Goal: Check status: Check status

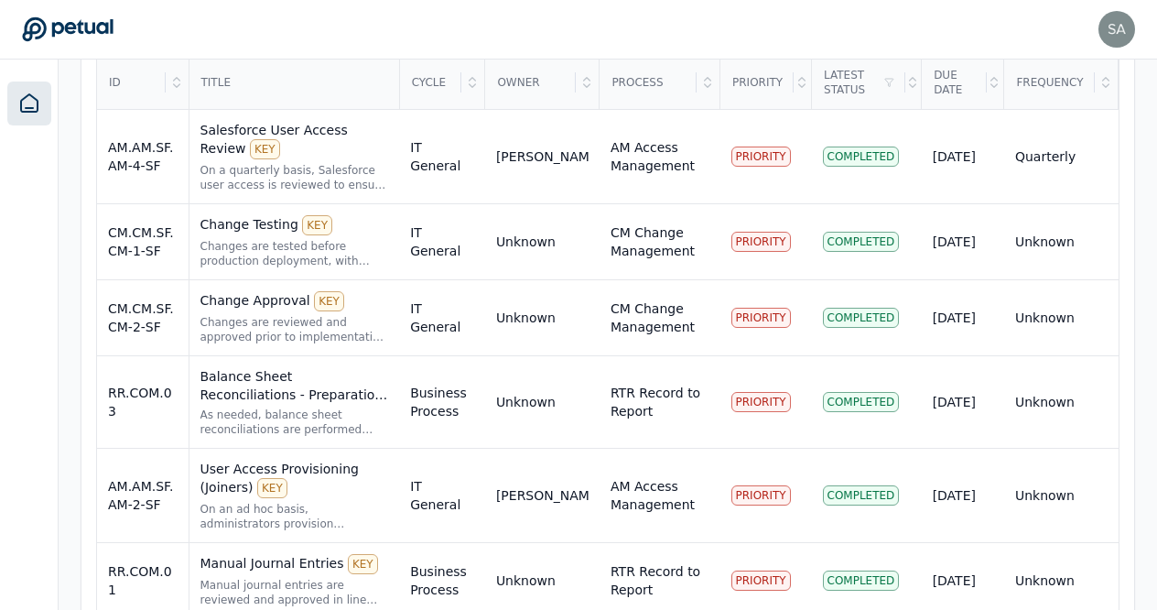
scroll to position [702, 0]
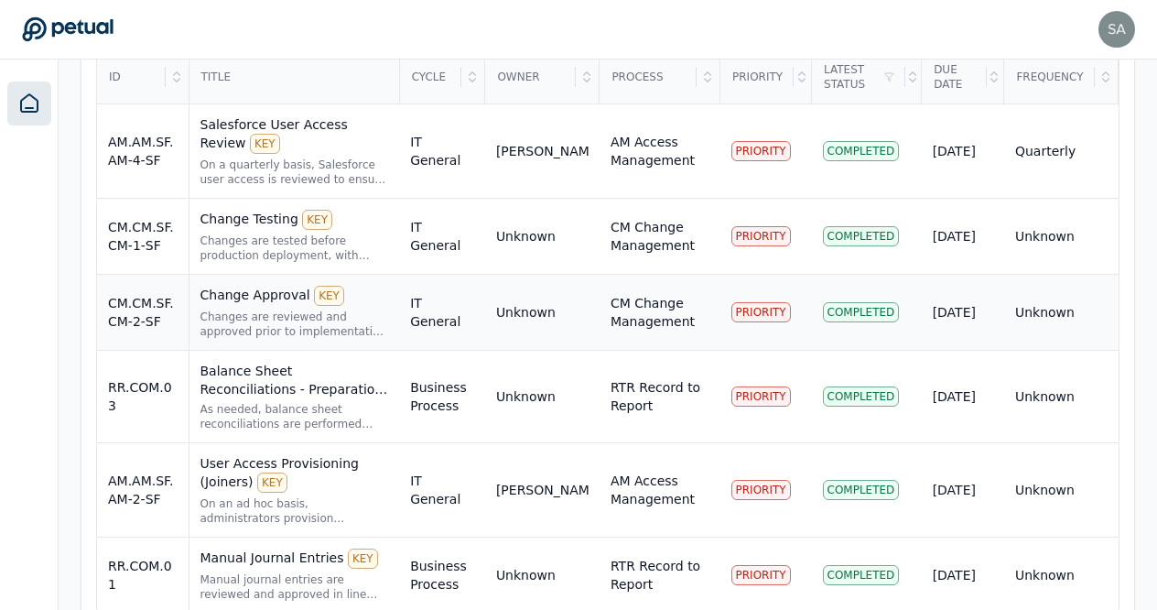
click at [264, 286] on div "Change Approval KEY" at bounding box center [294, 296] width 189 height 20
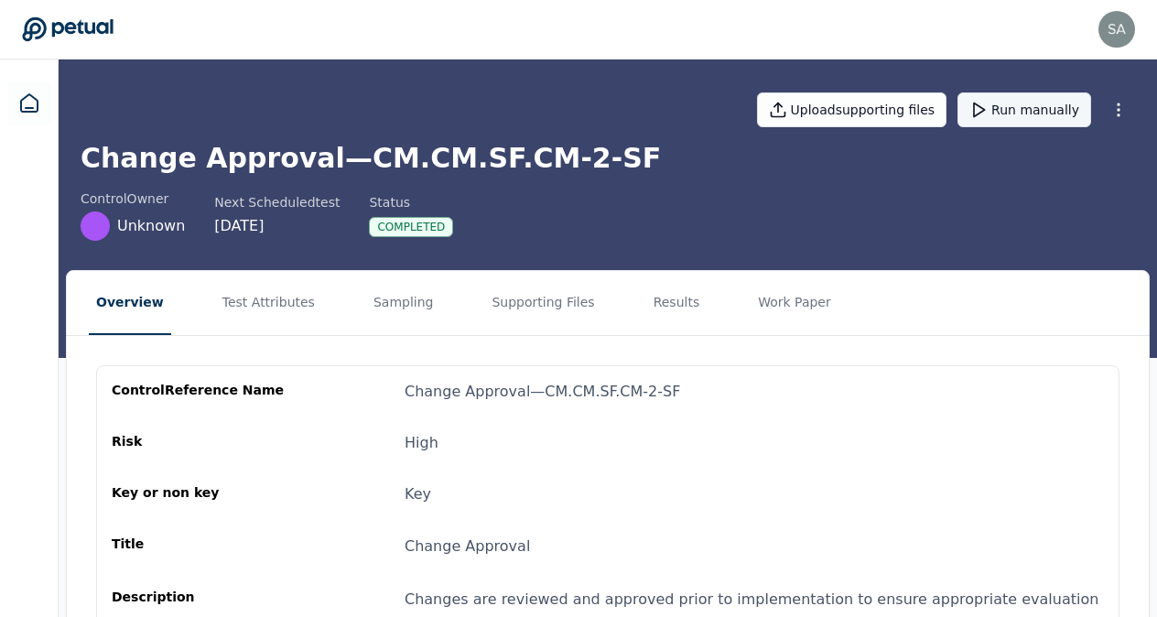
click at [1002, 112] on button "Run manually" at bounding box center [1024, 109] width 134 height 35
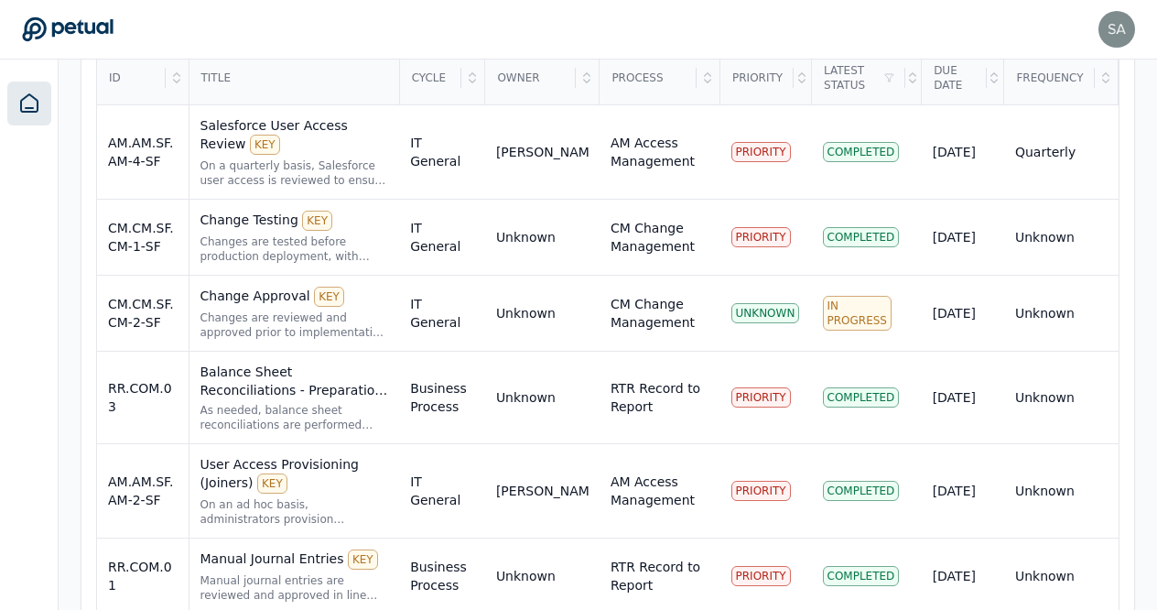
scroll to position [702, 0]
click at [255, 548] on div "Manual Journal Entries KEY" at bounding box center [294, 558] width 189 height 20
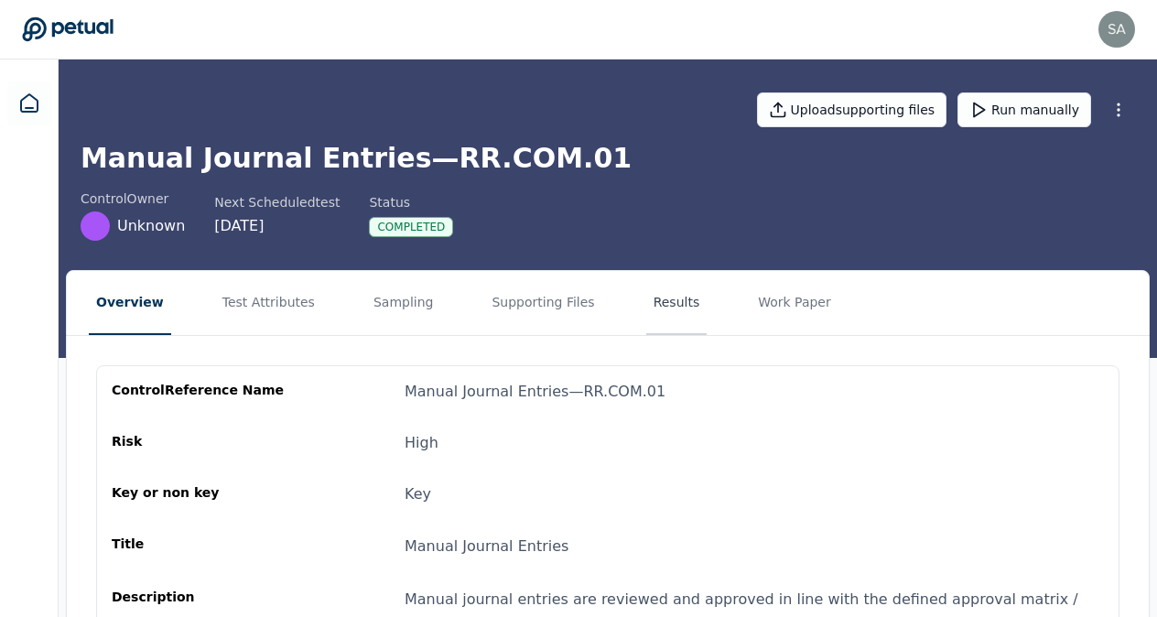
click at [646, 307] on button "Results" at bounding box center [676, 303] width 61 height 64
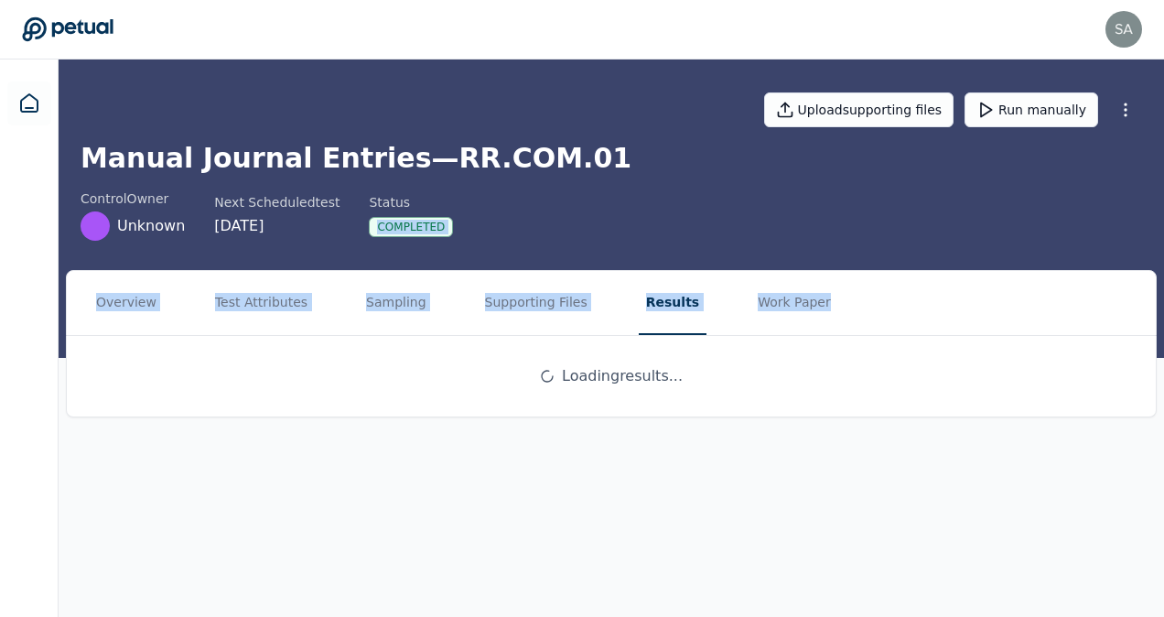
drag, startPoint x: 1159, startPoint y: 200, endPoint x: 1154, endPoint y: 319, distance: 118.2
click at [1154, 319] on main "Upload supporting files Run manually Manual Journal Entries — RR.COM.01 control…" at bounding box center [612, 337] width 1106 height 557
drag, startPoint x: 1154, startPoint y: 319, endPoint x: 988, endPoint y: 264, distance: 175.4
click at [988, 264] on div "Upload supporting files Run manually Manual Journal Entries — RR.COM.01 control…" at bounding box center [612, 208] width 1106 height 298
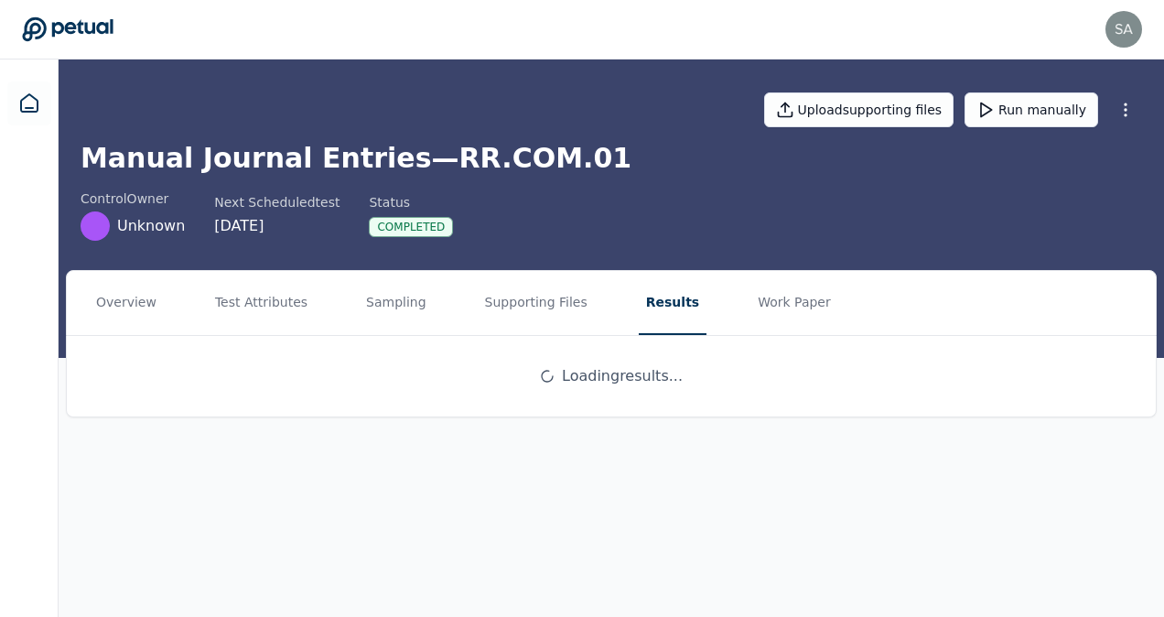
click at [1160, 448] on main "Upload supporting files Run manually Manual Journal Entries — RR.COM.01 control…" at bounding box center [612, 337] width 1106 height 557
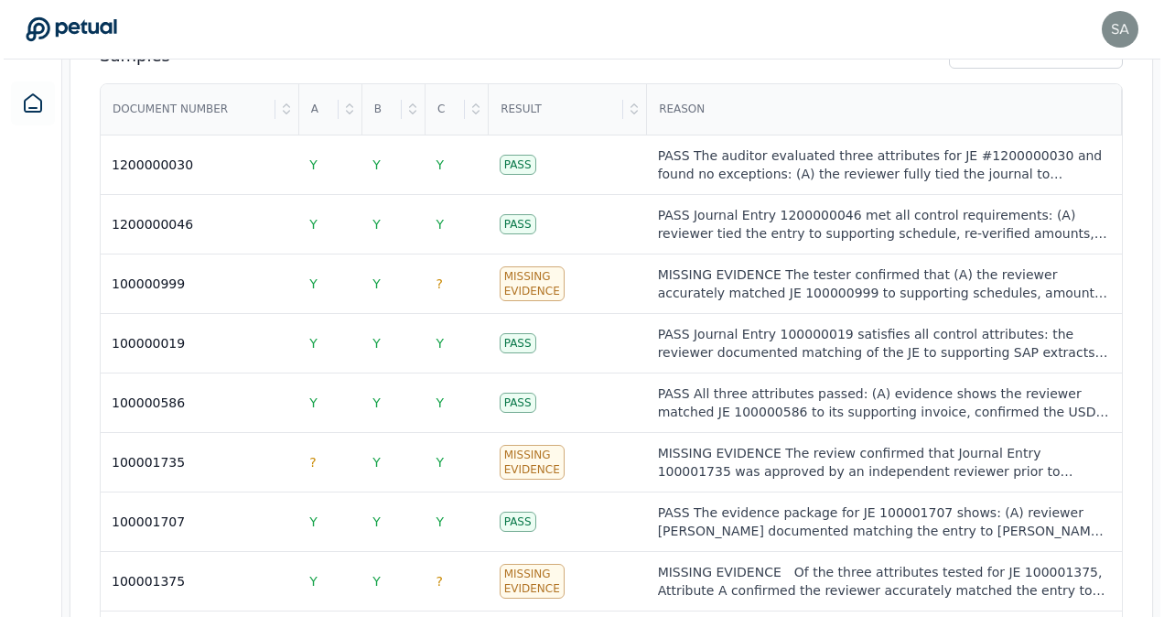
scroll to position [687, 0]
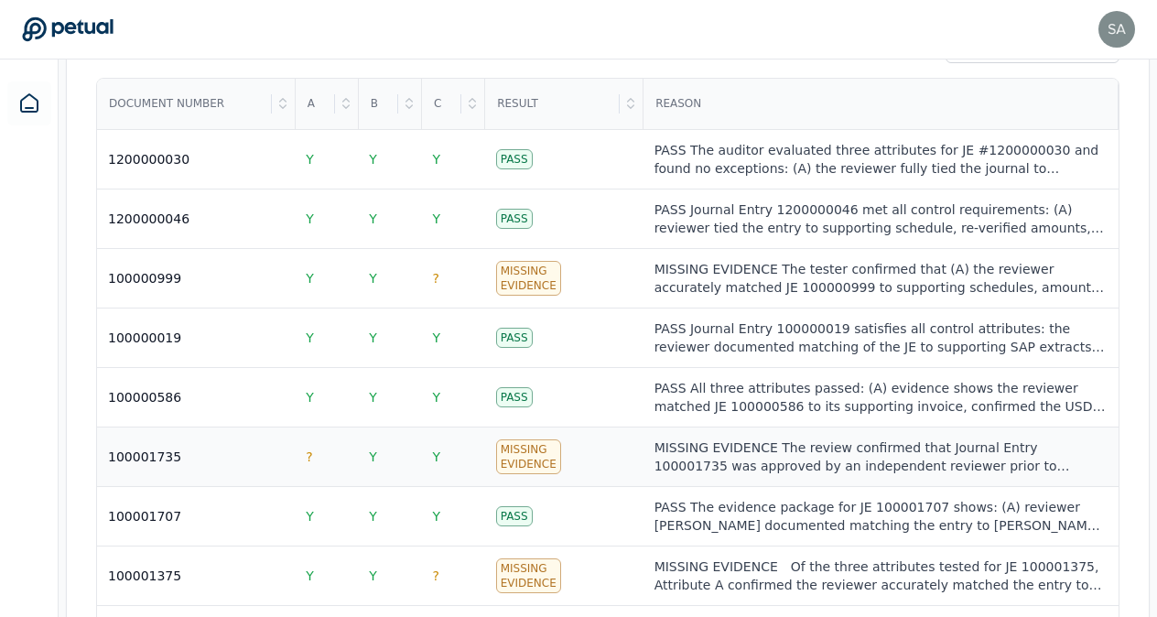
click at [537, 439] on div "Missing Evidence" at bounding box center [528, 456] width 65 height 35
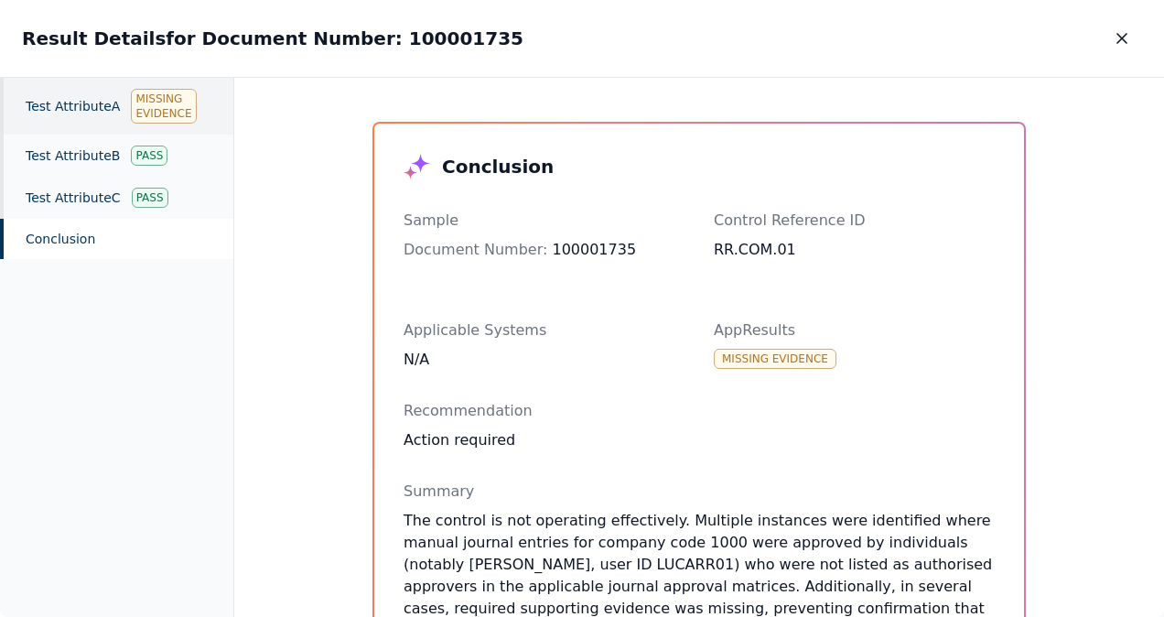
click at [157, 108] on div "Missing Evidence" at bounding box center [163, 106] width 65 height 35
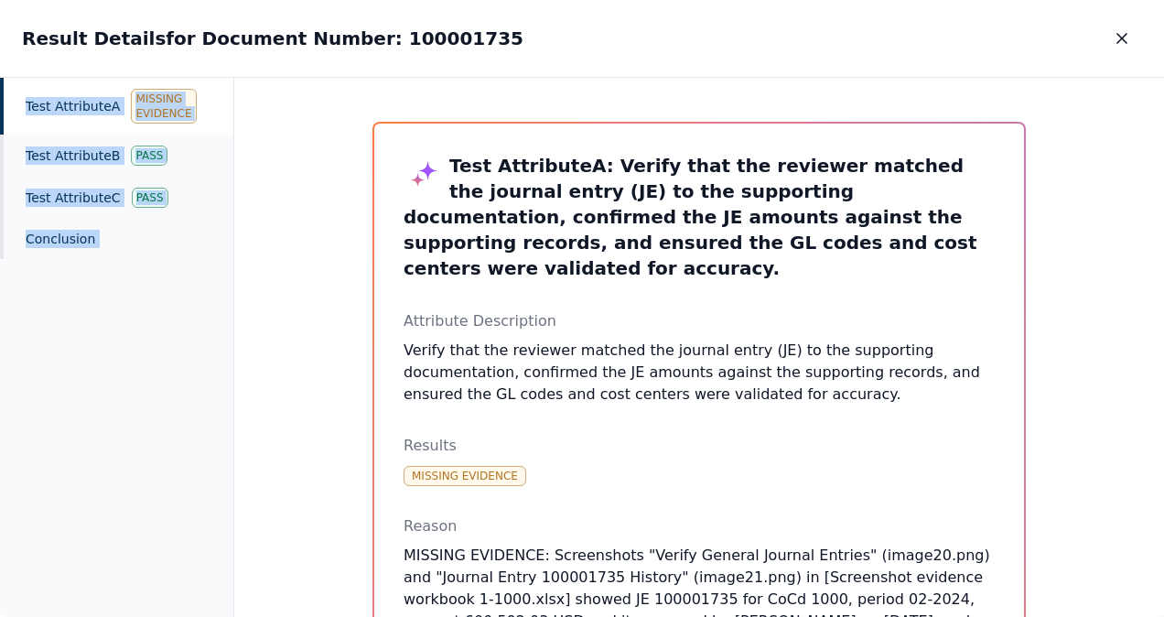
drag, startPoint x: 375, startPoint y: 95, endPoint x: 1044, endPoint y: 77, distance: 668.5
click at [1044, 78] on div "Test Attribute A : Verify that the reviewer matched the journal entry (JE) to t…" at bounding box center [699, 348] width 930 height 540
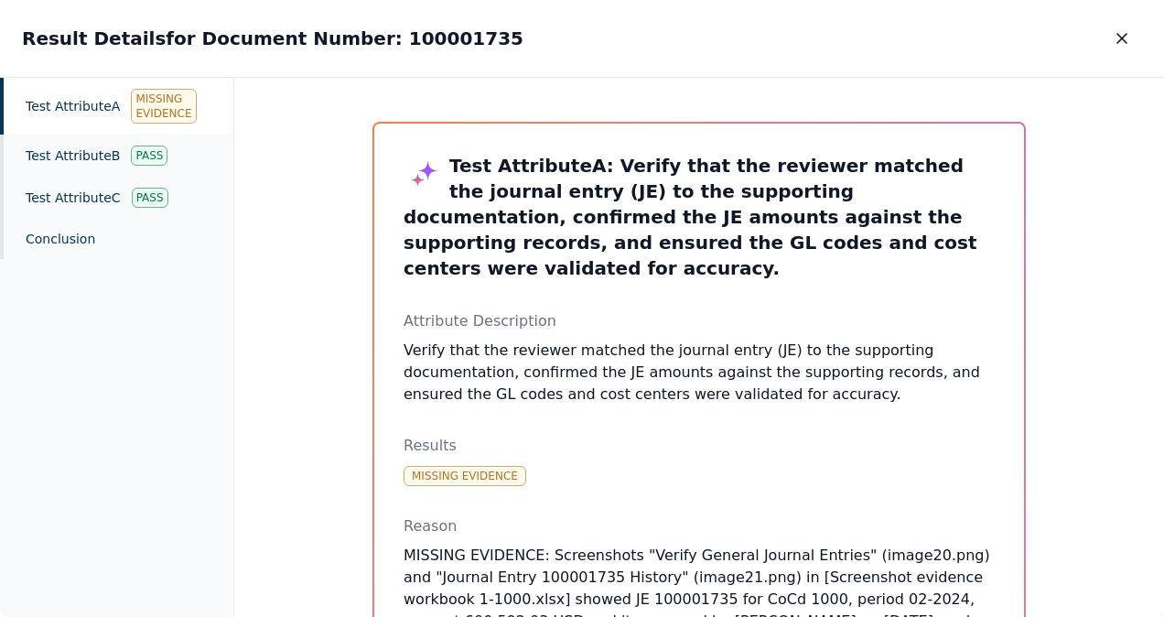
click at [821, 44] on div "Result Details for Document Number: 100001735 Result Details for Document Numbe…" at bounding box center [582, 38] width 1164 height 77
click at [1126, 41] on icon "button" at bounding box center [1122, 38] width 18 height 18
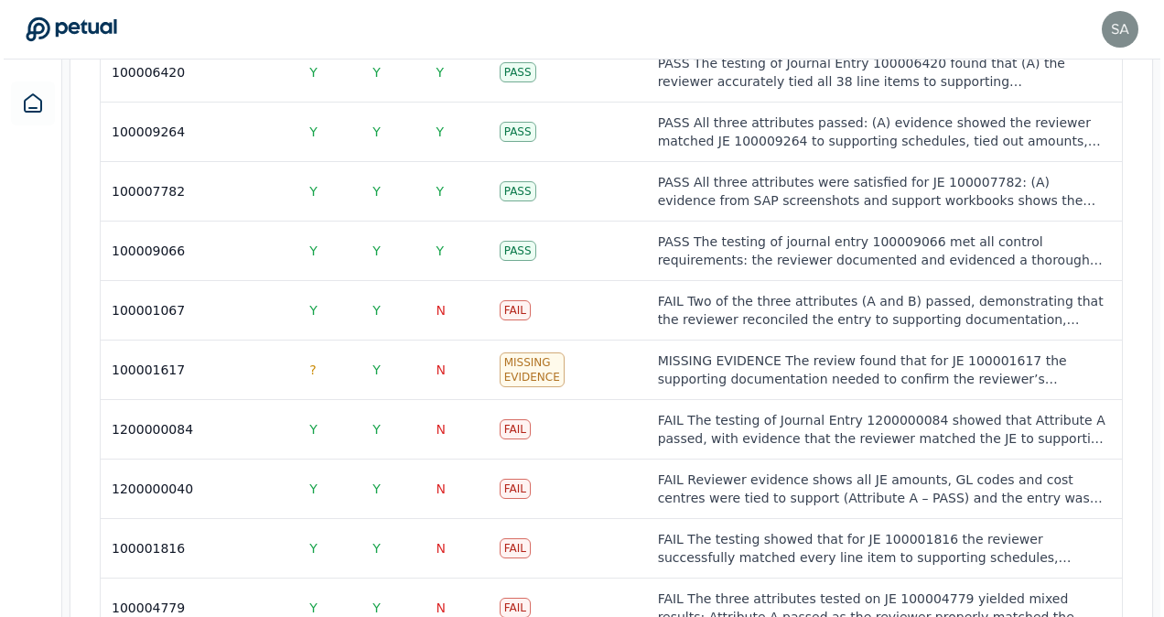
scroll to position [2767, 0]
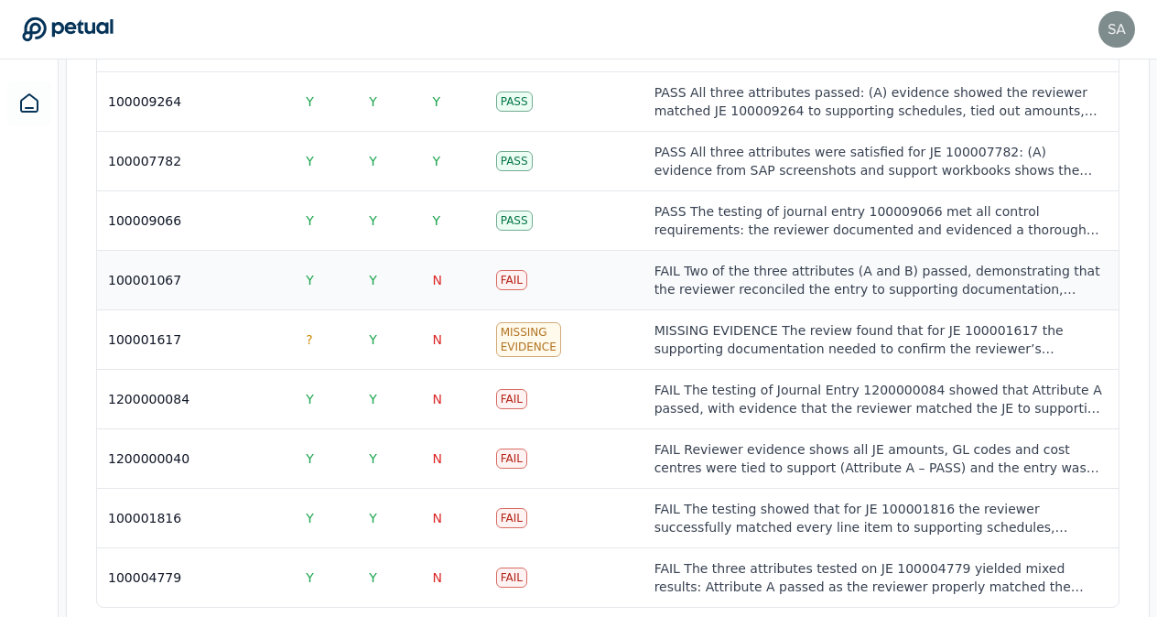
click at [516, 270] on div "Fail" at bounding box center [511, 280] width 31 height 20
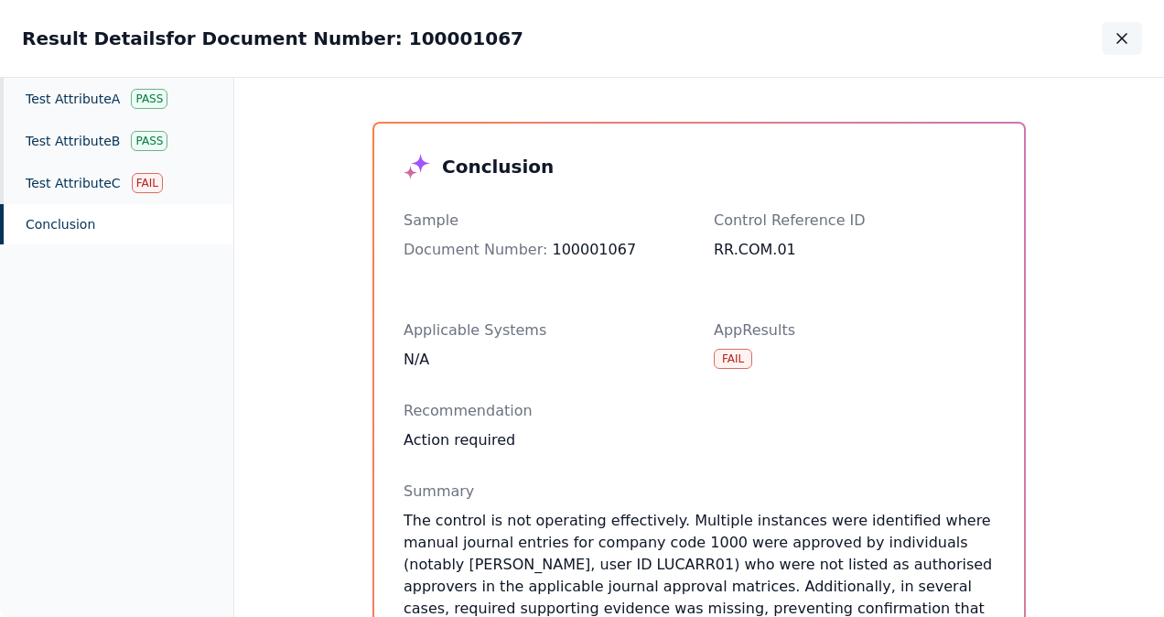
click at [1113, 38] on icon "button" at bounding box center [1122, 38] width 18 height 18
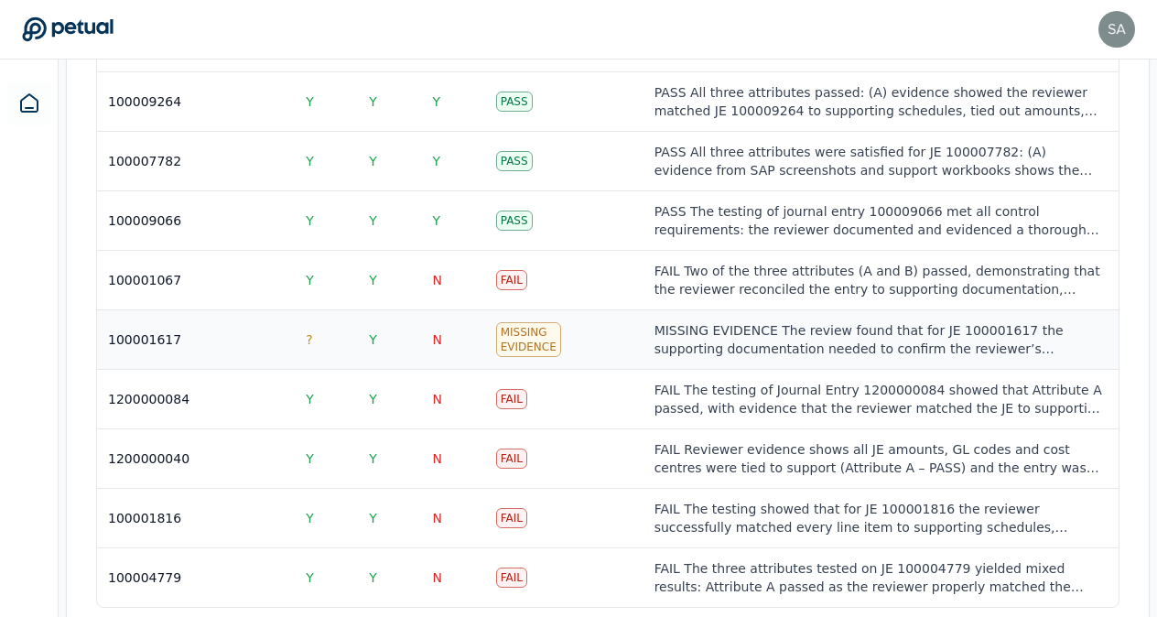
click at [847, 321] on div "MISSING EVIDENCE The review found that for JE 100001617 the supporting document…" at bounding box center [880, 339] width 453 height 37
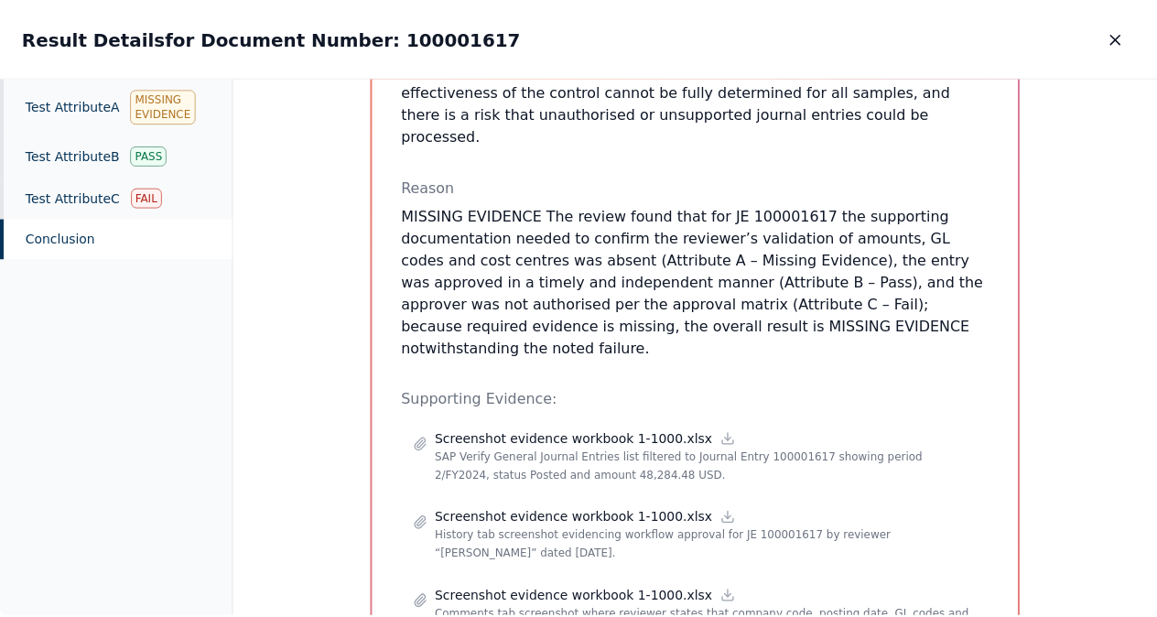
scroll to position [579, 0]
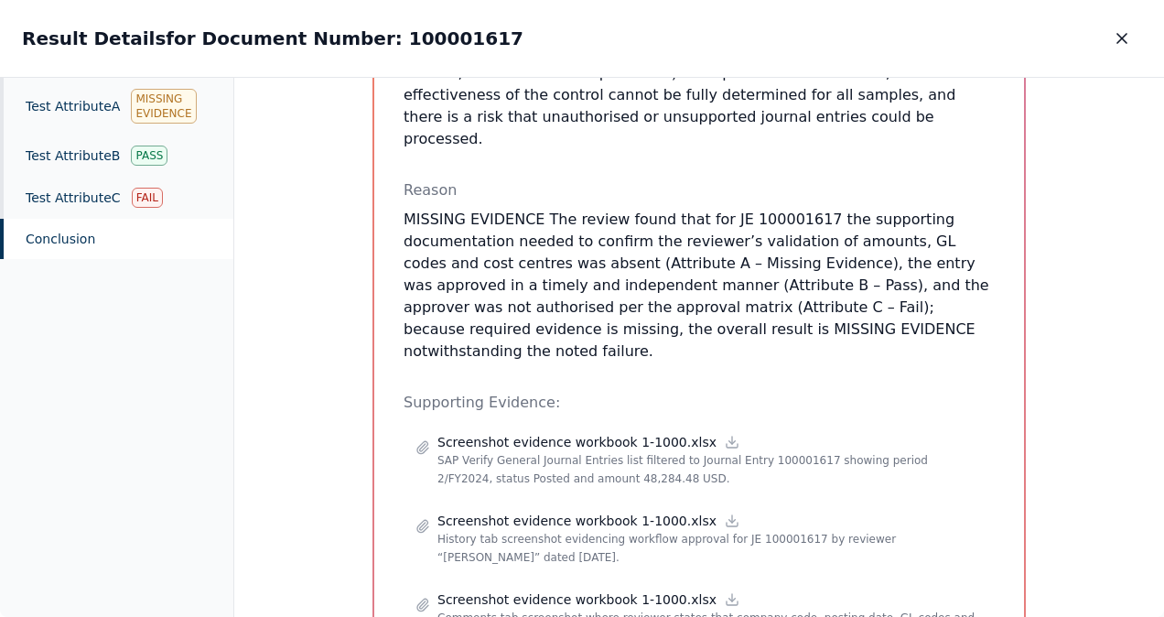
drag, startPoint x: 425, startPoint y: 35, endPoint x: 339, endPoint y: 37, distance: 86.1
click at [339, 37] on div "Result Details for Document Number: 100001617 Result Details for Document Numbe…" at bounding box center [582, 38] width 1164 height 77
copy h2 "100001617"
click at [1118, 38] on icon "button" at bounding box center [1122, 38] width 18 height 18
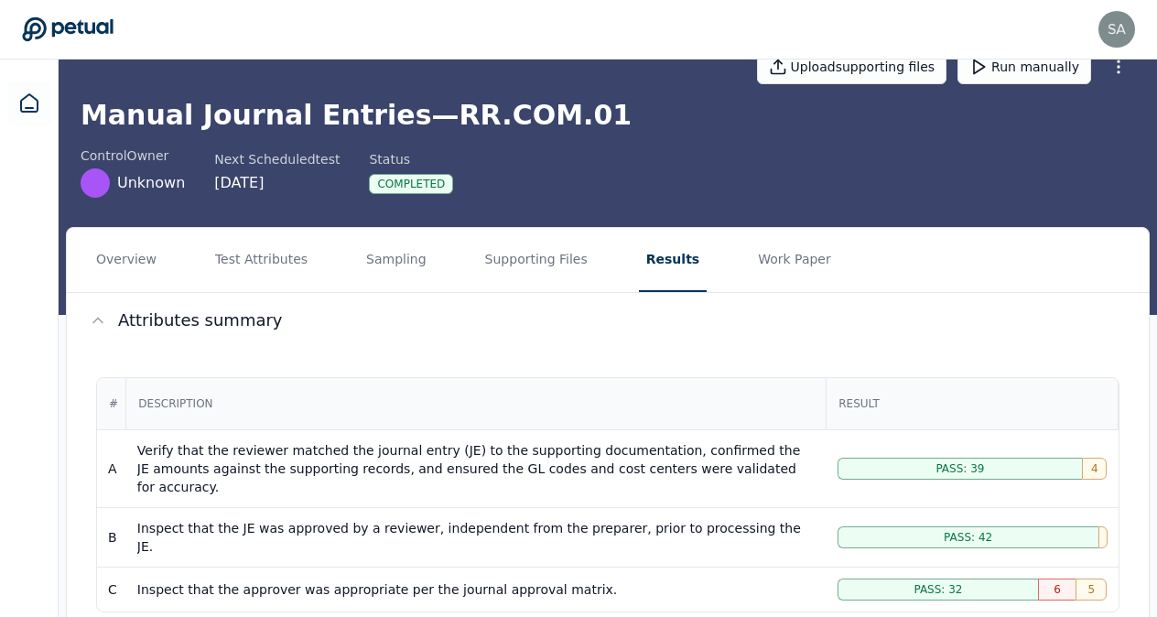
scroll to position [20, 0]
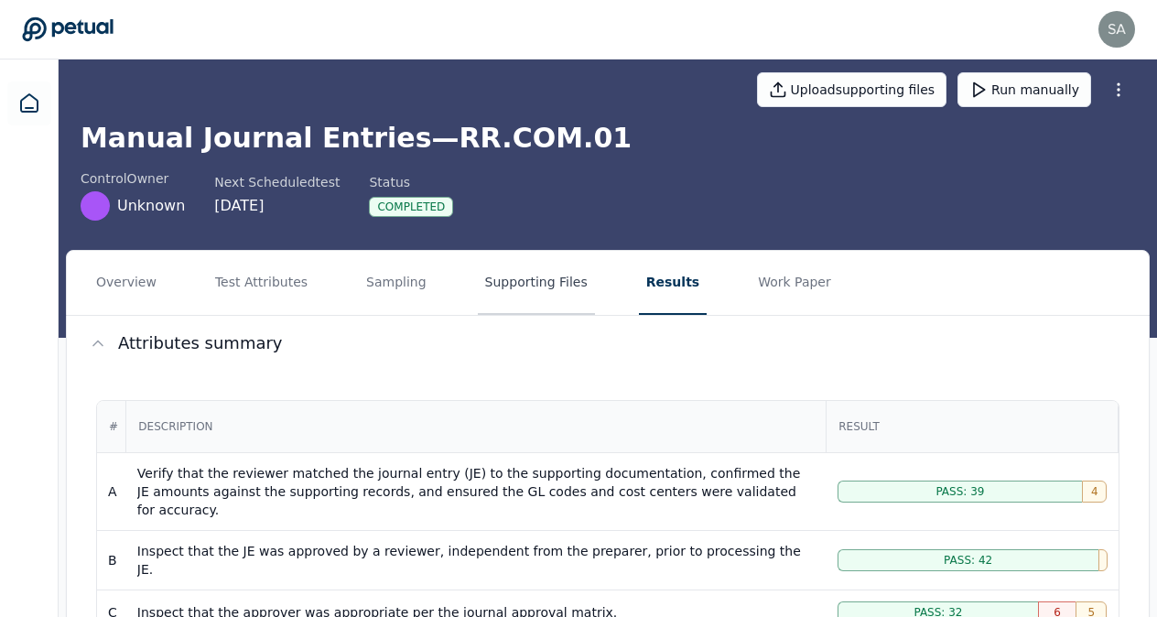
click at [522, 291] on button "Supporting Files" at bounding box center [536, 283] width 117 height 64
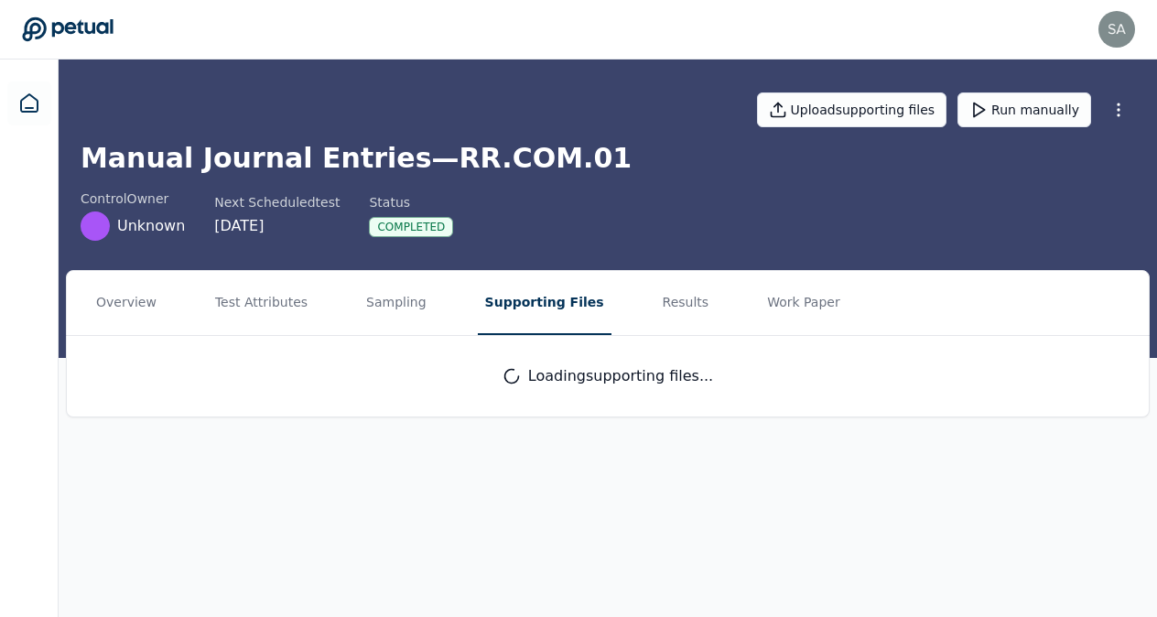
scroll to position [0, 0]
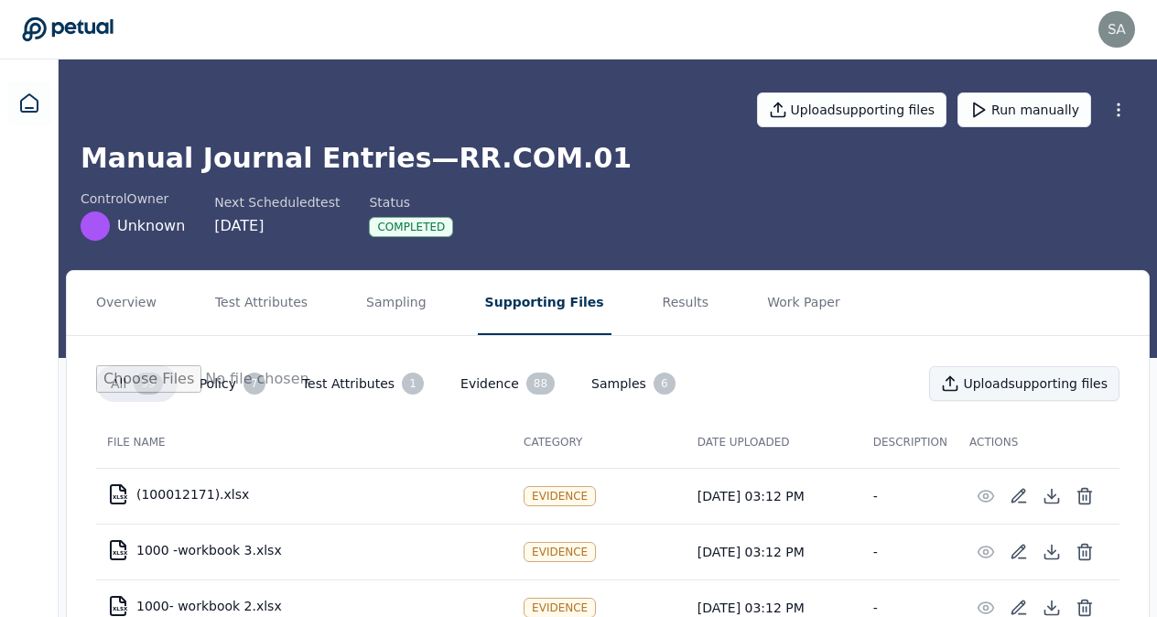
click at [1022, 381] on button "Upload supporting files" at bounding box center [1024, 383] width 190 height 35
type input "**********"
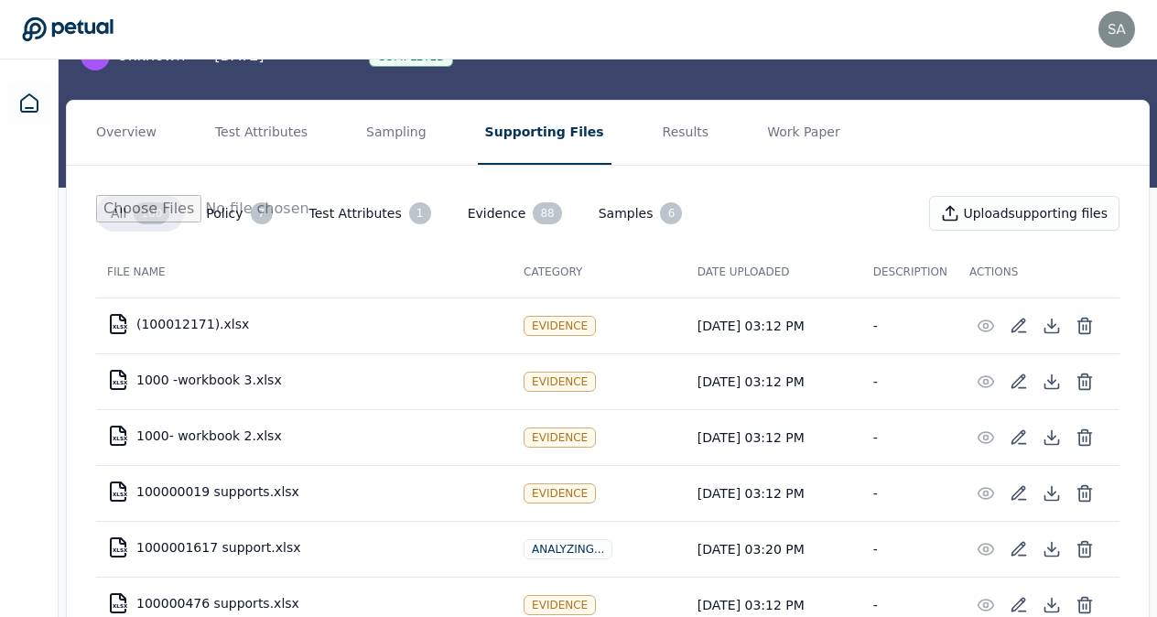
scroll to position [158, 0]
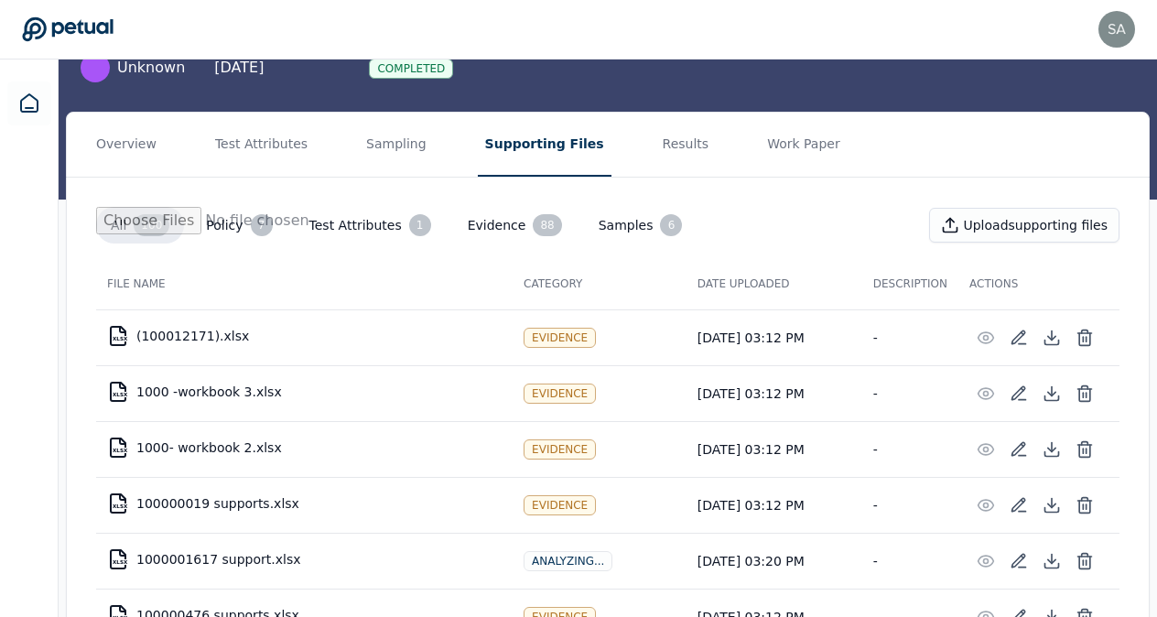
click at [488, 238] on button "Evidence 88" at bounding box center [515, 225] width 124 height 37
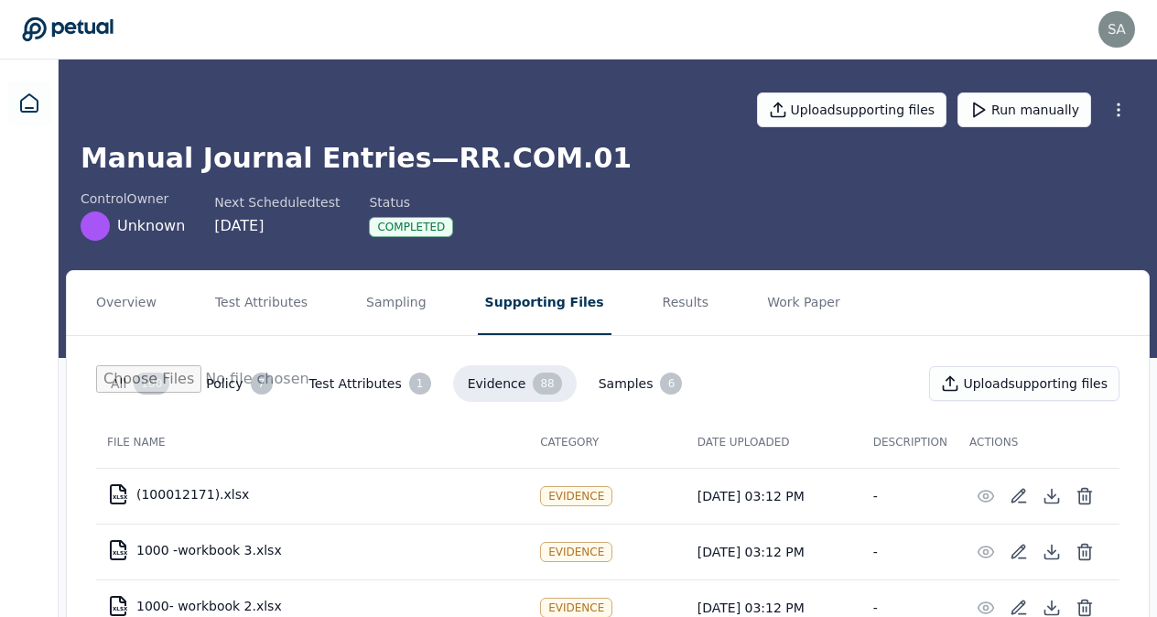
click at [357, 387] on button "Test Attributes 1" at bounding box center [370, 383] width 151 height 37
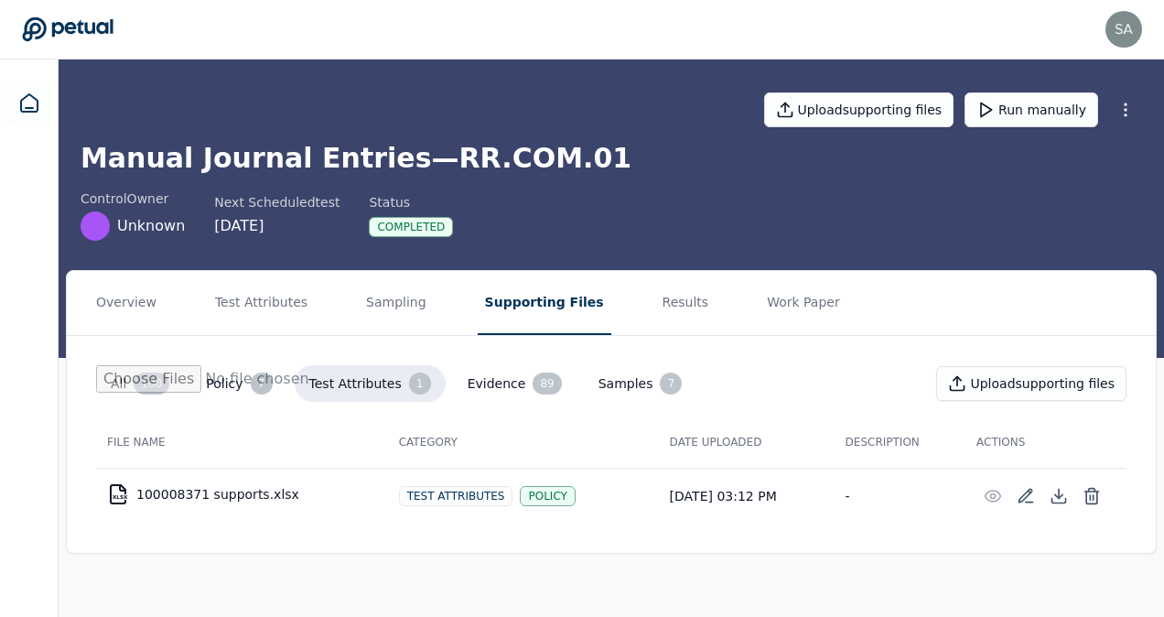
click at [118, 496] on div "XLSX" at bounding box center [120, 496] width 15 height 5
drag, startPoint x: 118, startPoint y: 496, endPoint x: 222, endPoint y: 490, distance: 103.6
click at [222, 490] on td "XLSX 100008371 supports.xlsx" at bounding box center [242, 494] width 292 height 44
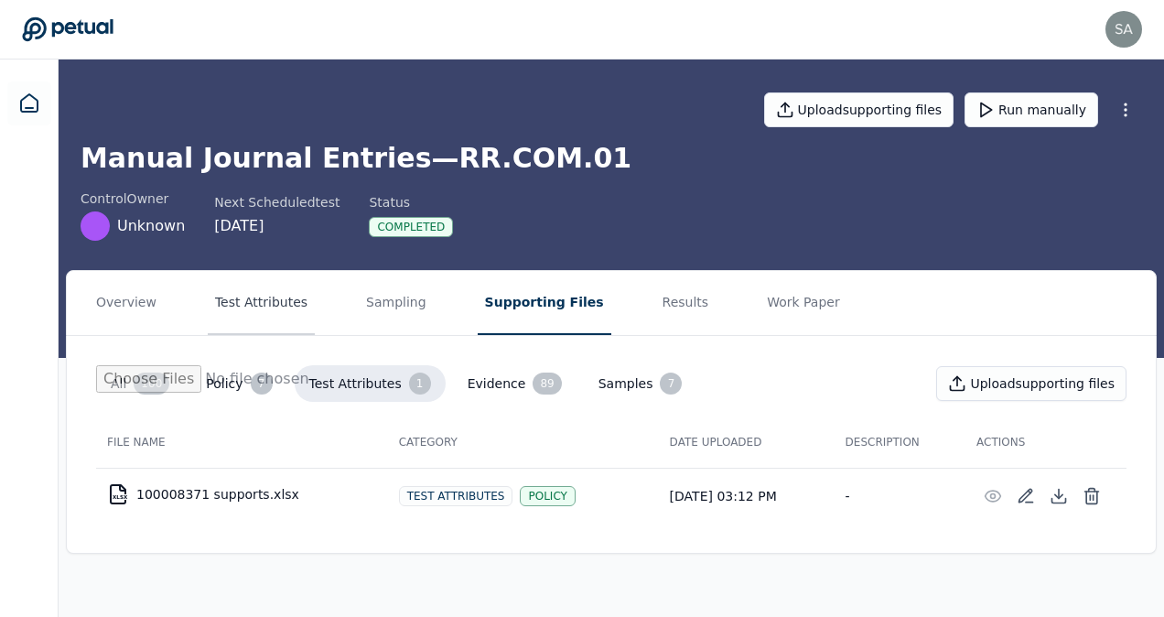
click at [256, 309] on button "Test Attributes" at bounding box center [261, 303] width 107 height 64
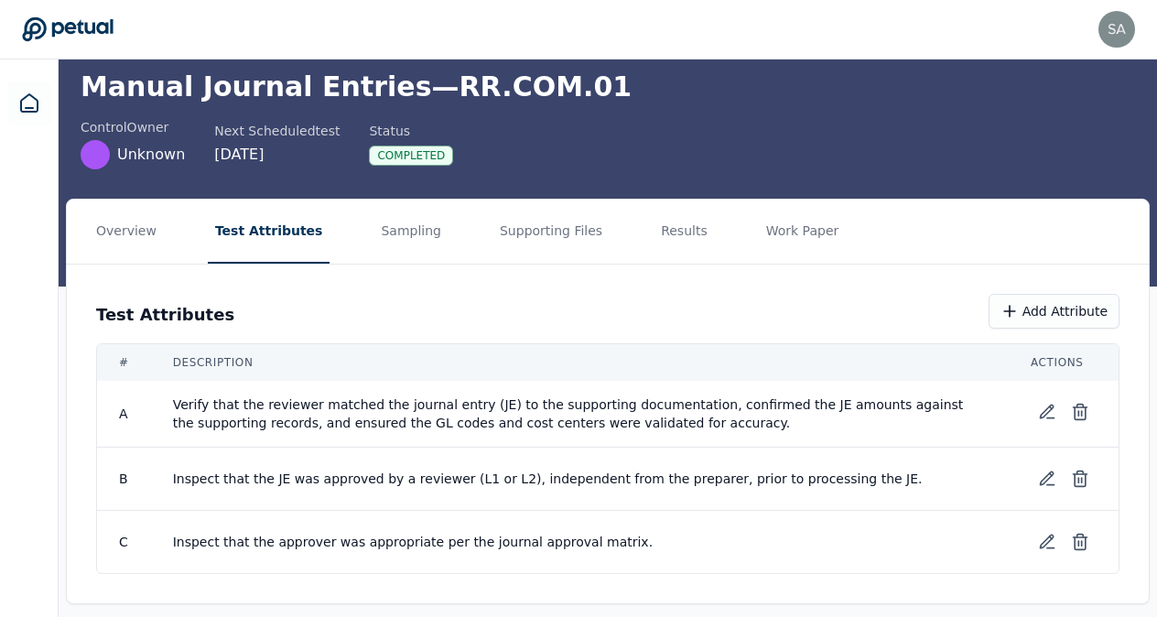
scroll to position [84, 0]
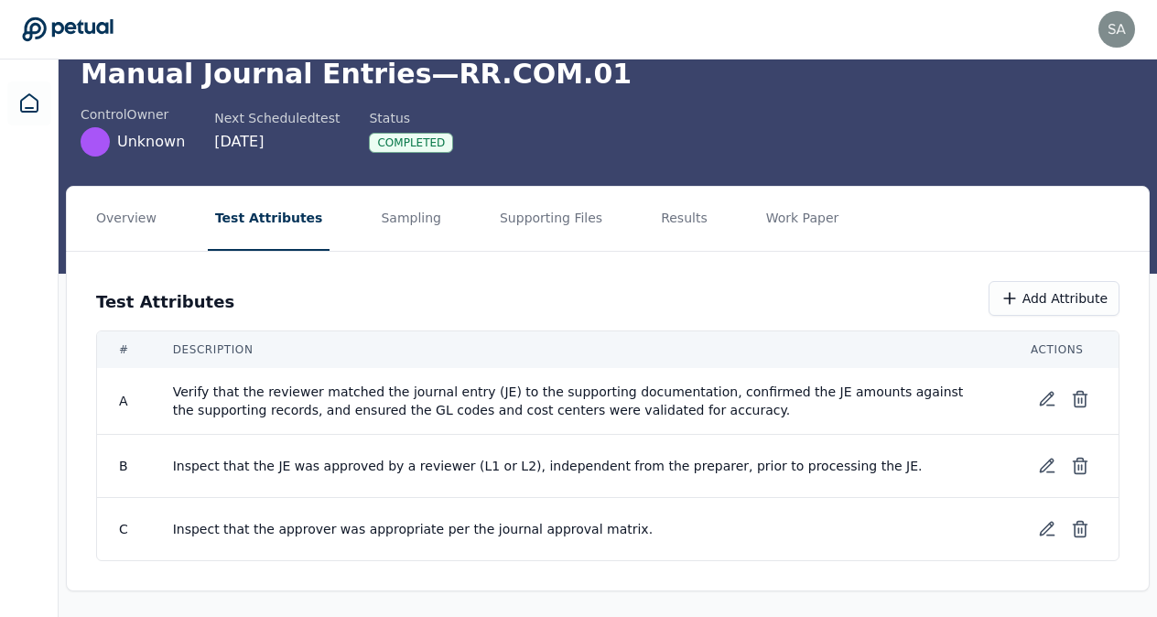
click at [836, 440] on td "Inspect that the JE was approved by a reviewer (L1 or L2), independent from the…" at bounding box center [580, 466] width 858 height 63
click at [725, 272] on div "Test Attributes Add Attribute # Description Actions A Verify that the reviewer …" at bounding box center [608, 421] width 1082 height 339
click at [654, 218] on button "Results" at bounding box center [684, 219] width 61 height 64
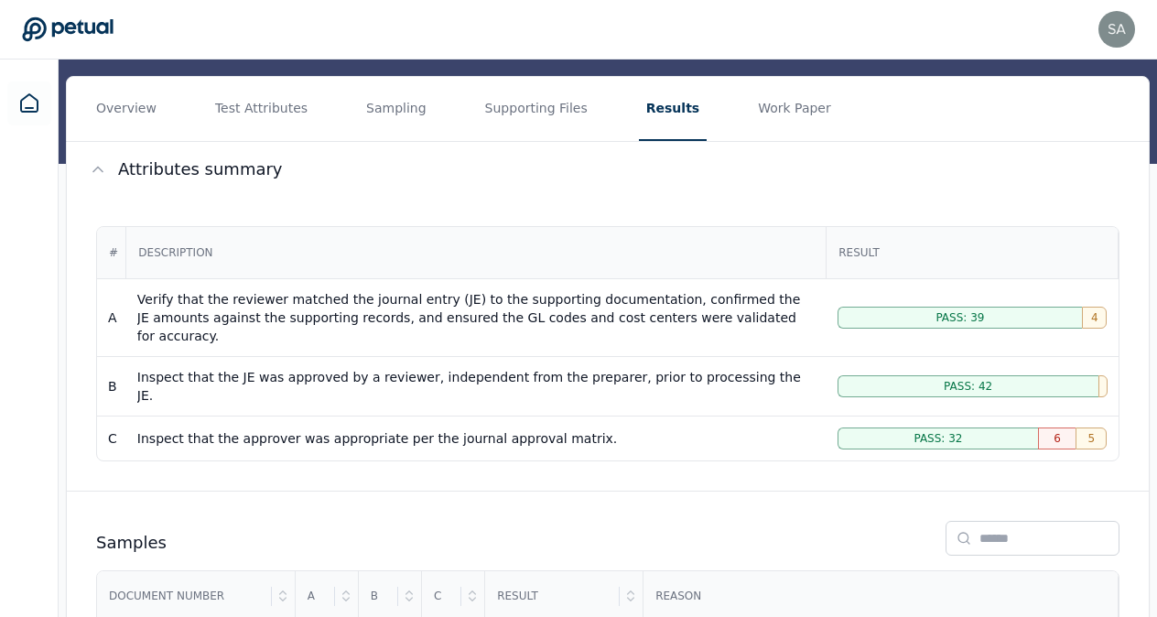
scroll to position [140, 0]
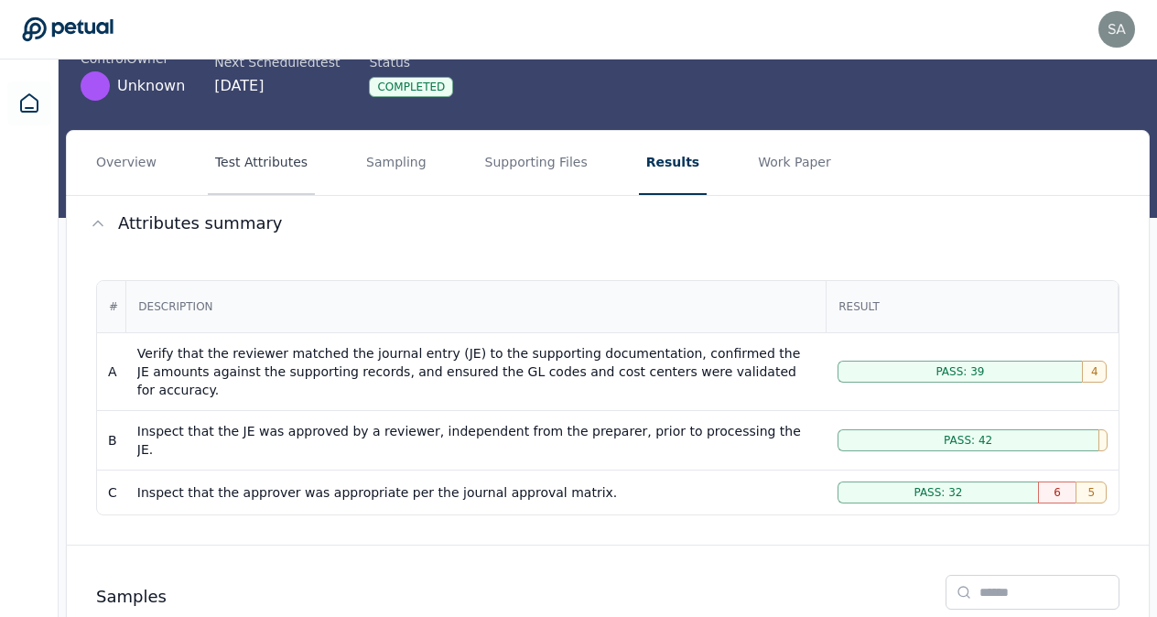
click at [240, 159] on button "Test Attributes" at bounding box center [261, 163] width 107 height 64
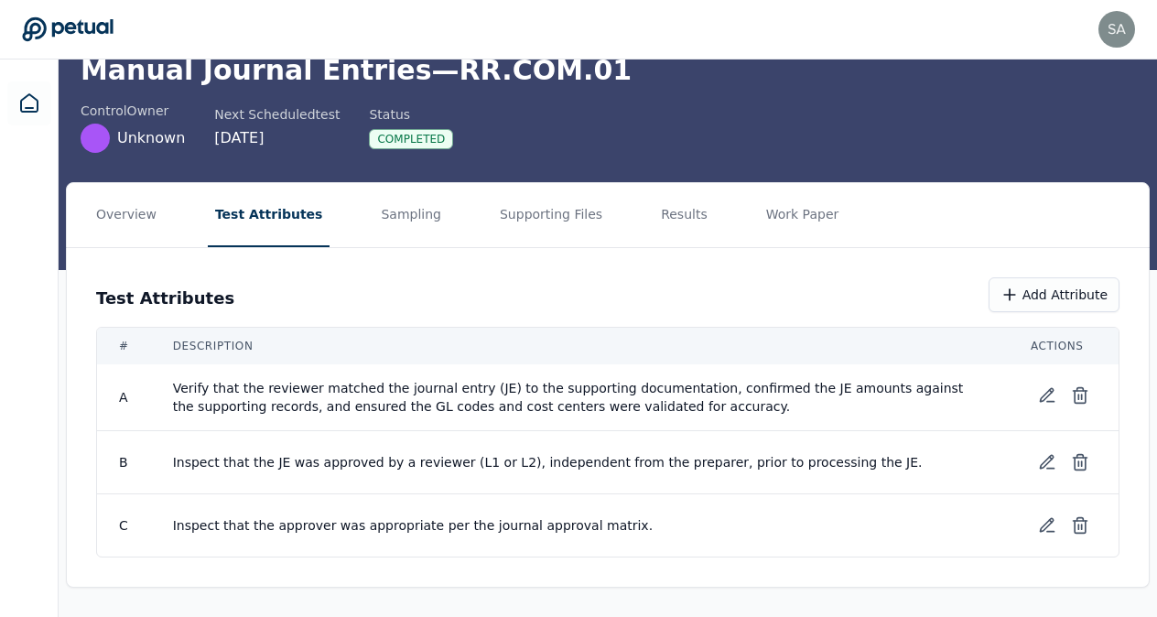
scroll to position [84, 0]
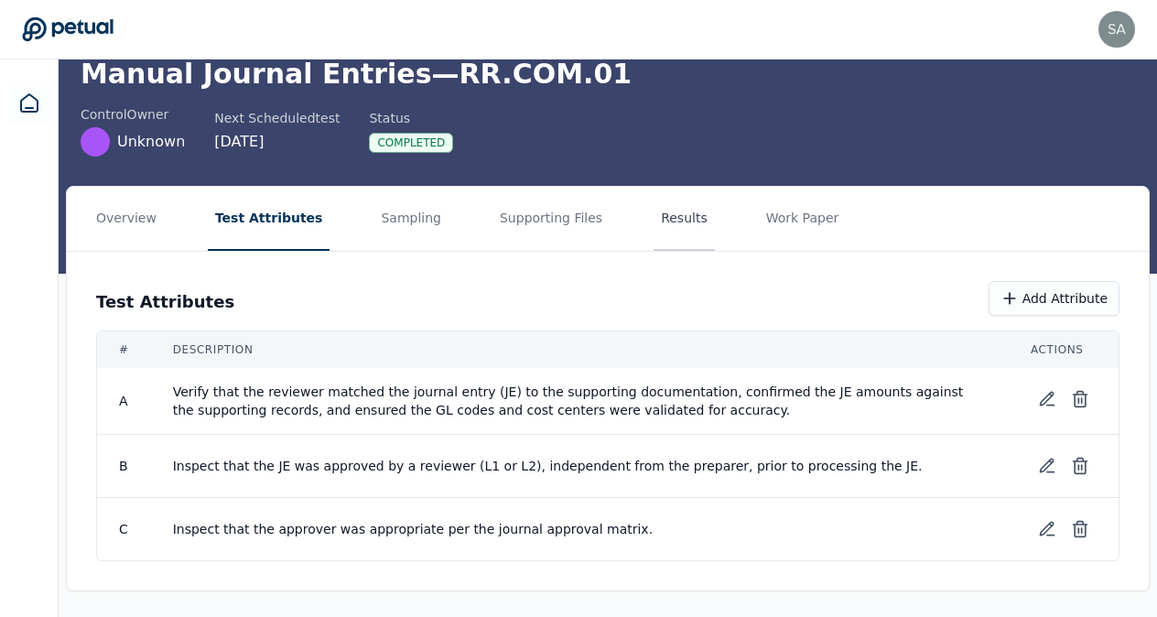
click at [654, 219] on button "Results" at bounding box center [684, 219] width 61 height 64
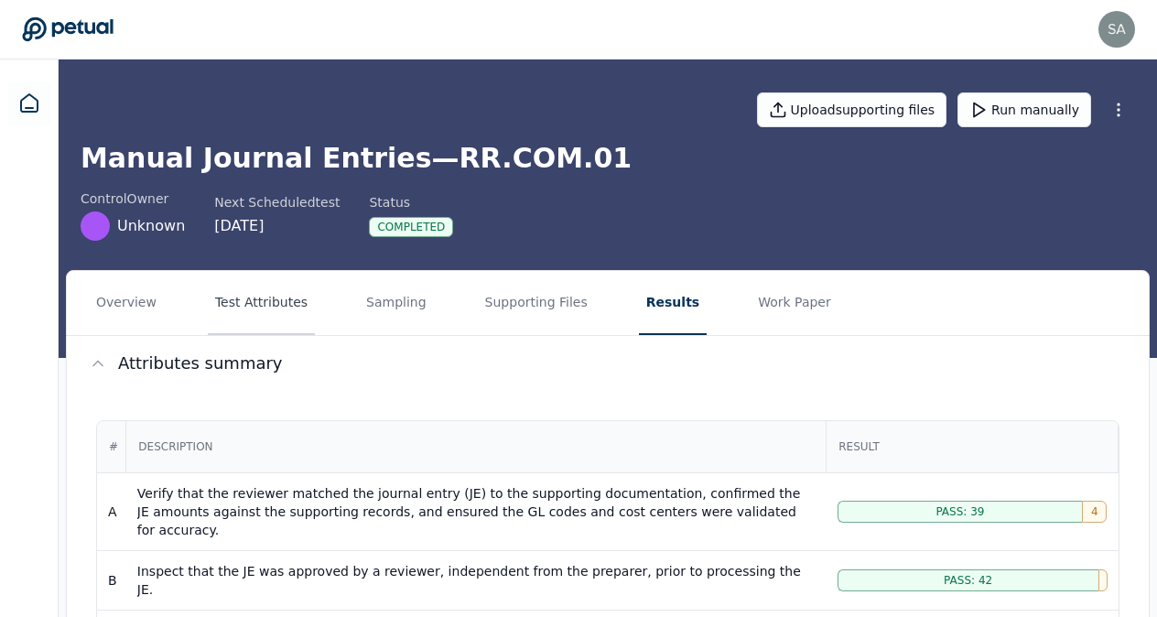
click at [257, 302] on button "Test Attributes" at bounding box center [261, 303] width 107 height 64
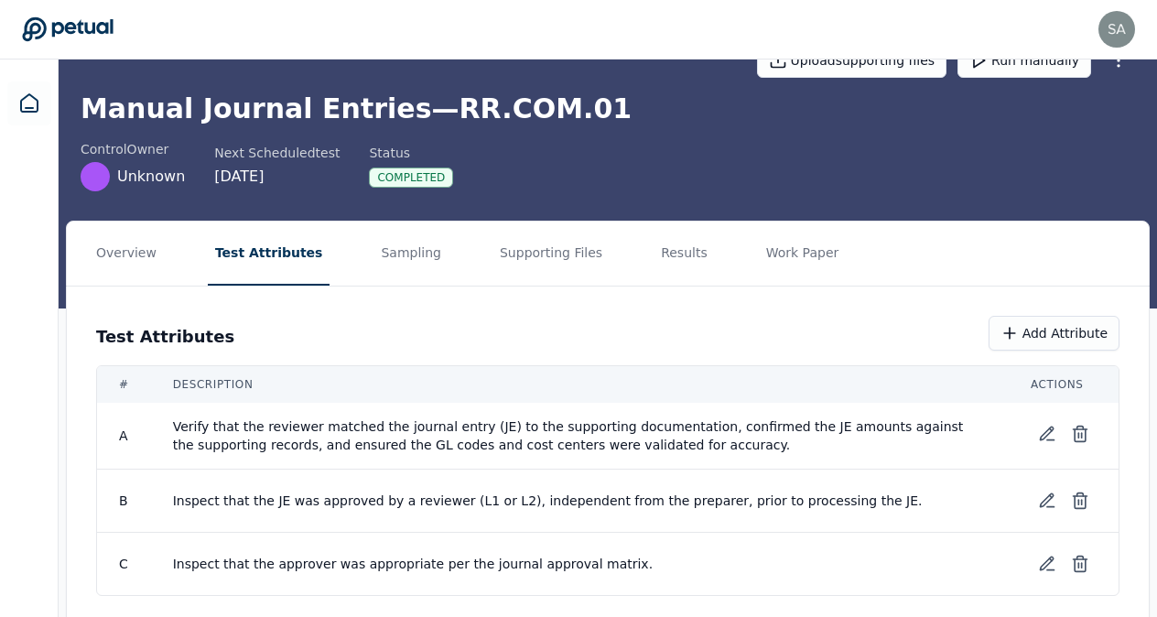
scroll to position [84, 0]
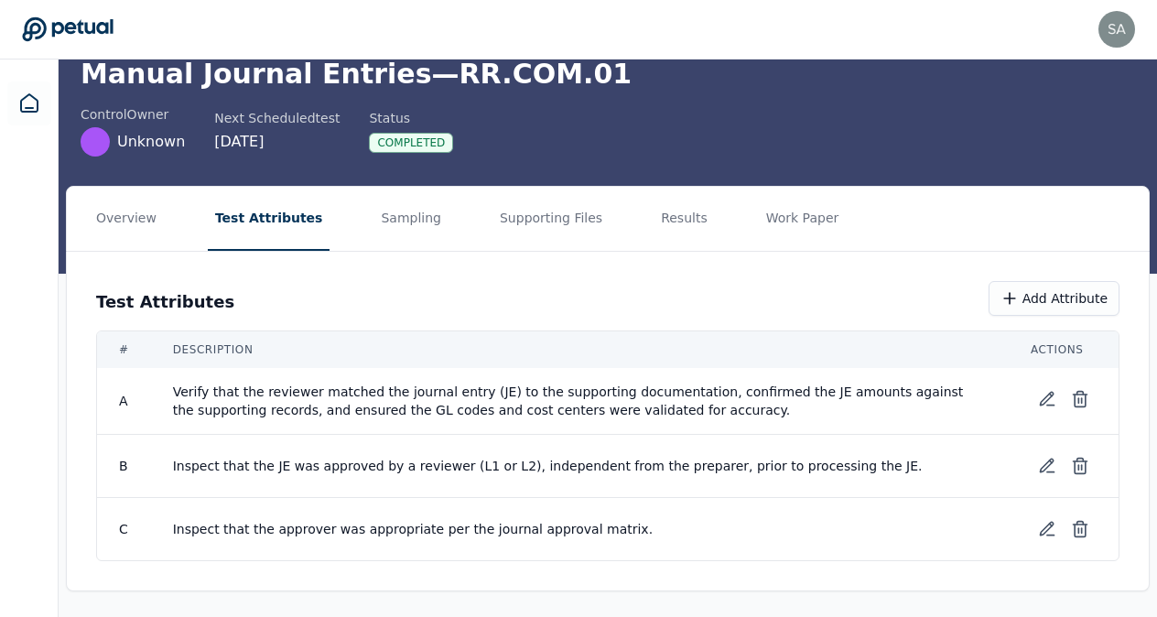
click at [430, 529] on span "Inspect that the approver was appropriate per the journal approval matrix." at bounding box center [580, 529] width 814 height 18
click at [1045, 527] on icon at bounding box center [1047, 529] width 18 height 18
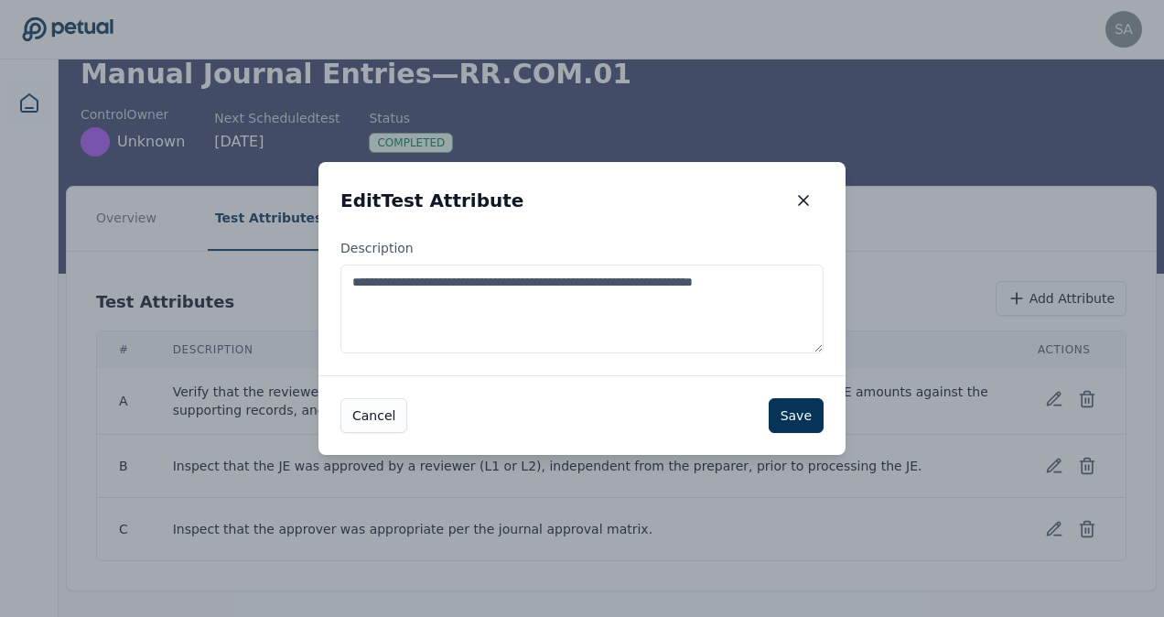
click at [625, 284] on textarea "**********" at bounding box center [582, 309] width 483 height 89
type textarea "**********"
click at [800, 416] on button "Save" at bounding box center [796, 415] width 55 height 35
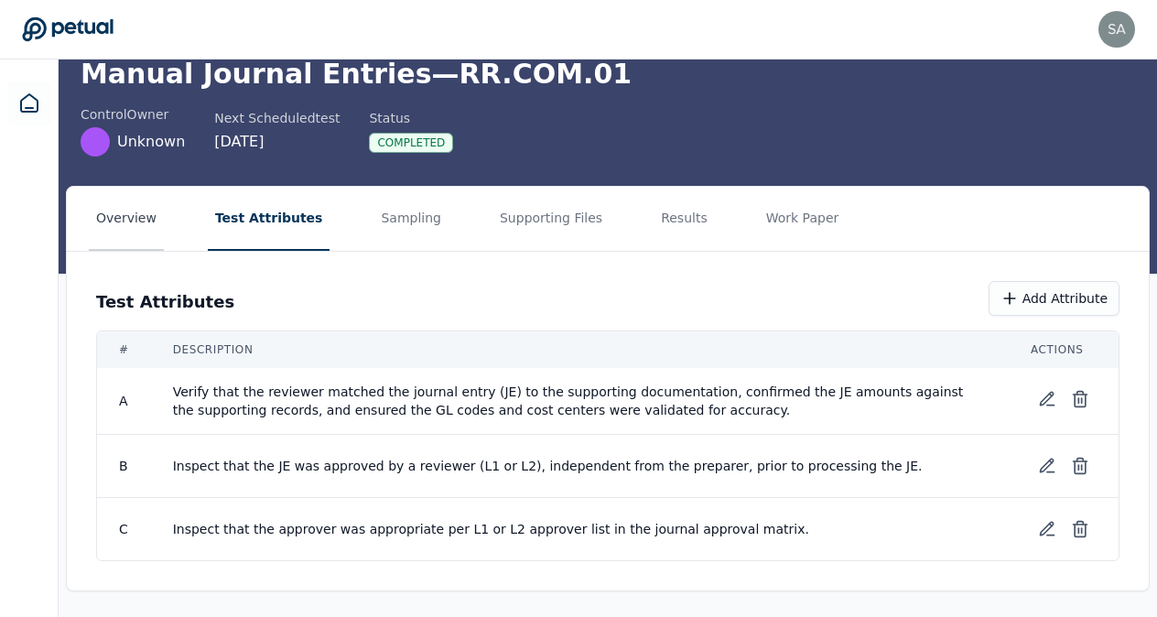
click at [143, 229] on button "Overview" at bounding box center [126, 219] width 75 height 64
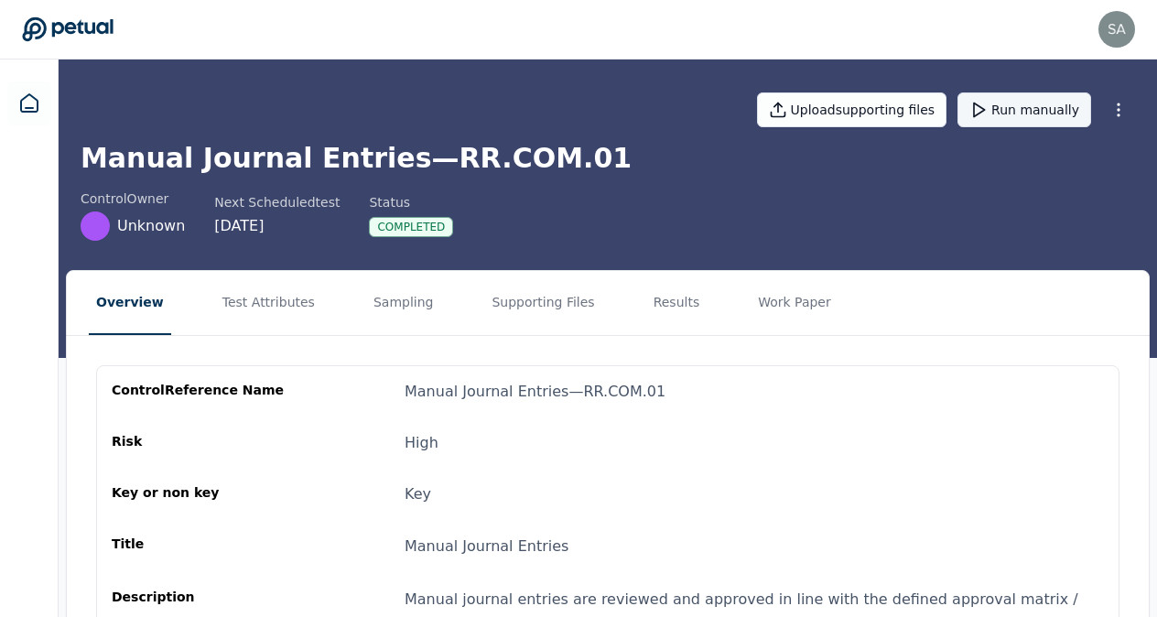
click at [1030, 111] on button "Run manually" at bounding box center [1024, 109] width 134 height 35
click at [1023, 112] on button "Run manually" at bounding box center [1024, 109] width 134 height 35
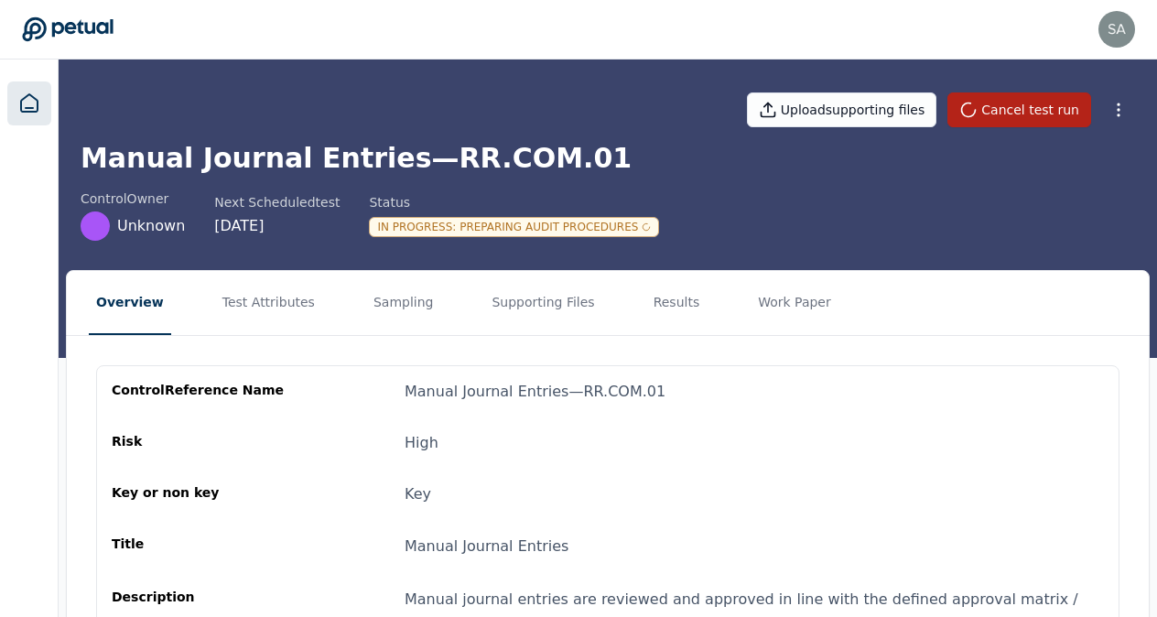
click at [24, 105] on icon at bounding box center [29, 103] width 22 height 22
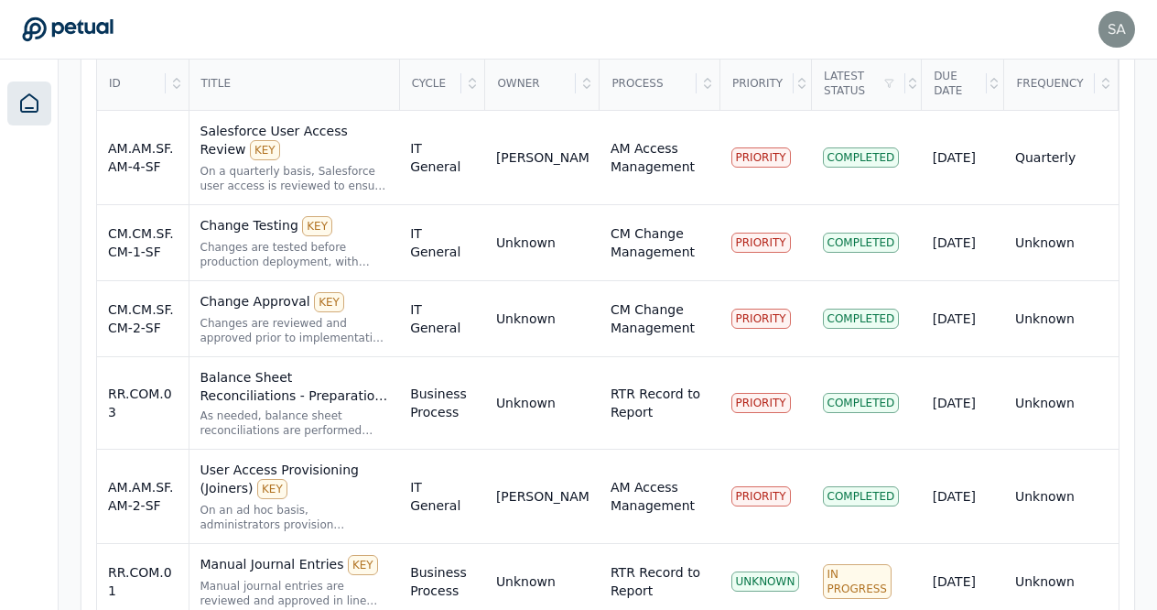
scroll to position [702, 0]
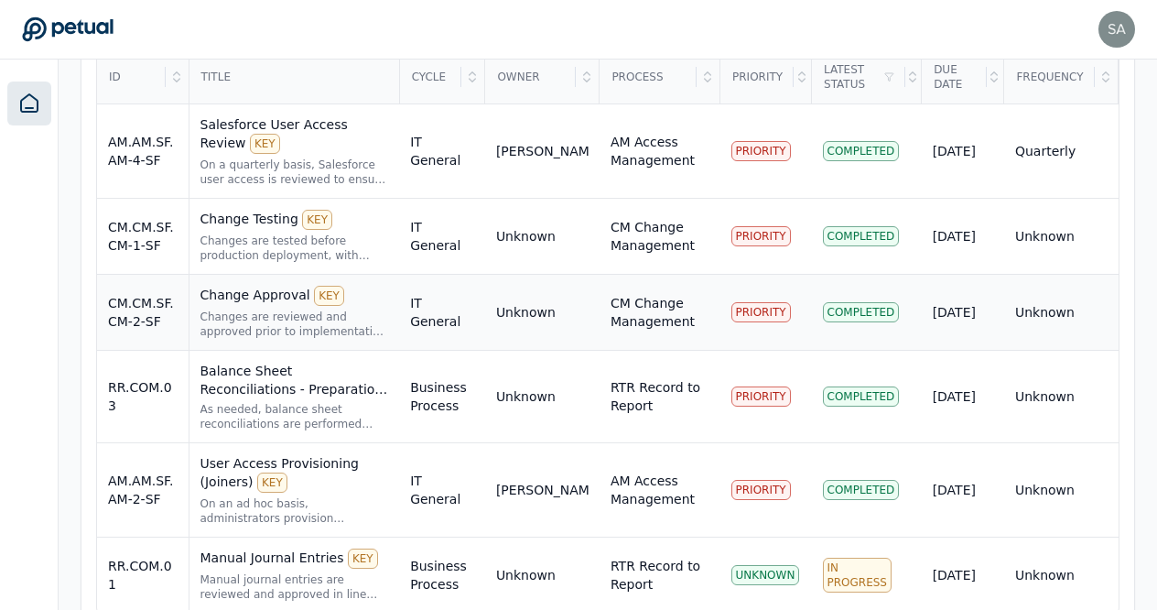
click at [245, 286] on div "Change Approval KEY" at bounding box center [294, 296] width 189 height 20
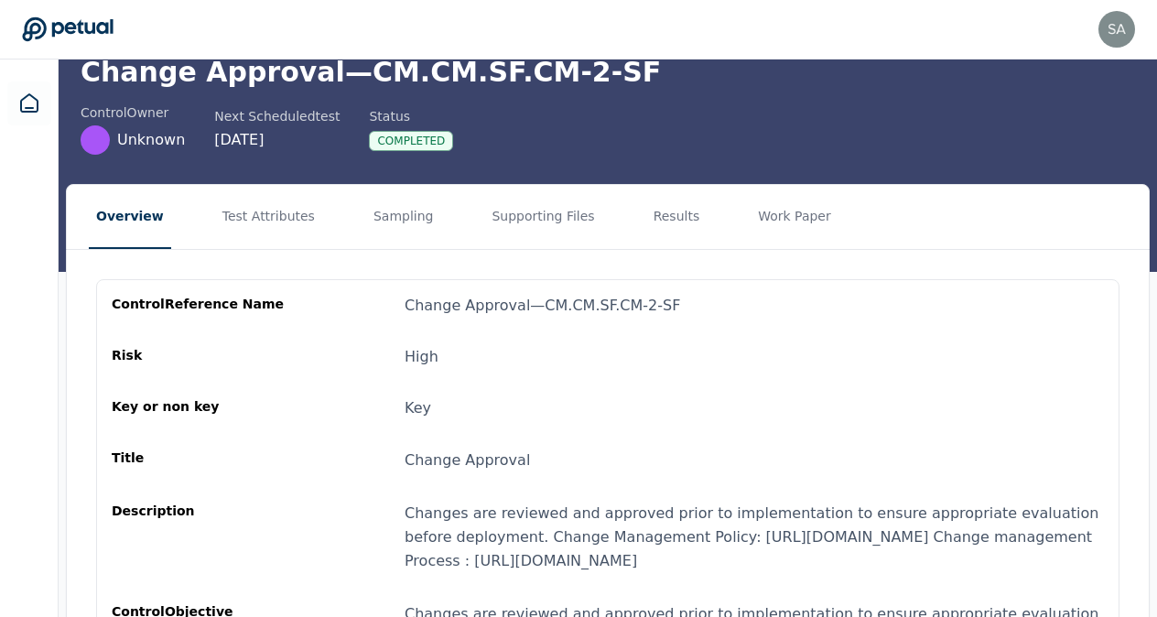
scroll to position [56, 0]
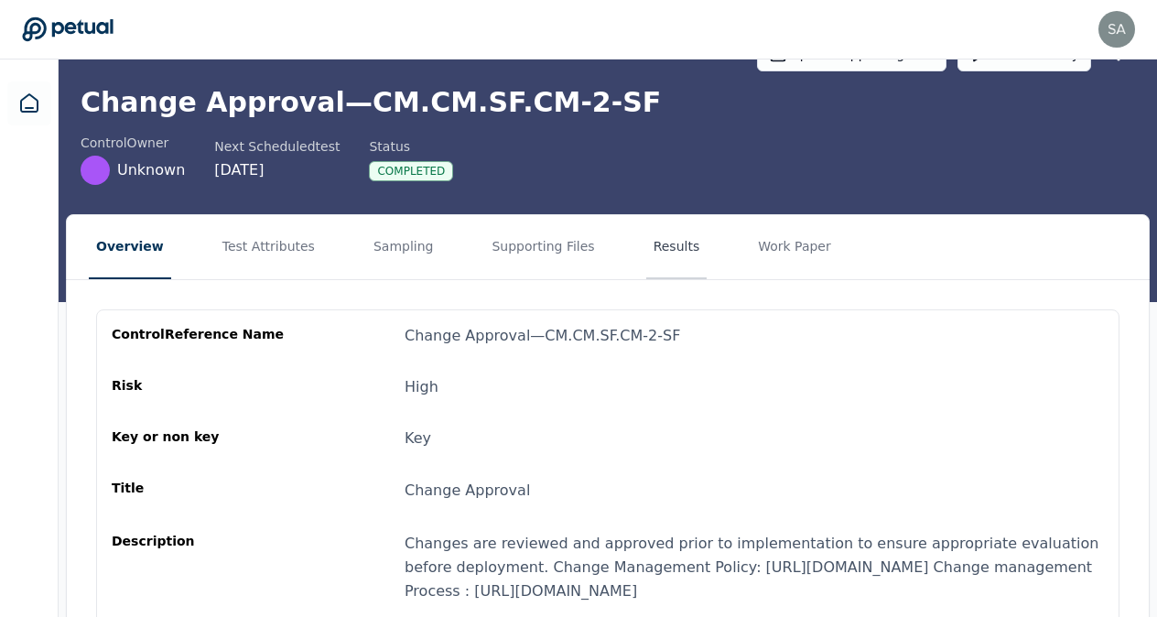
click at [646, 242] on button "Results" at bounding box center [676, 247] width 61 height 64
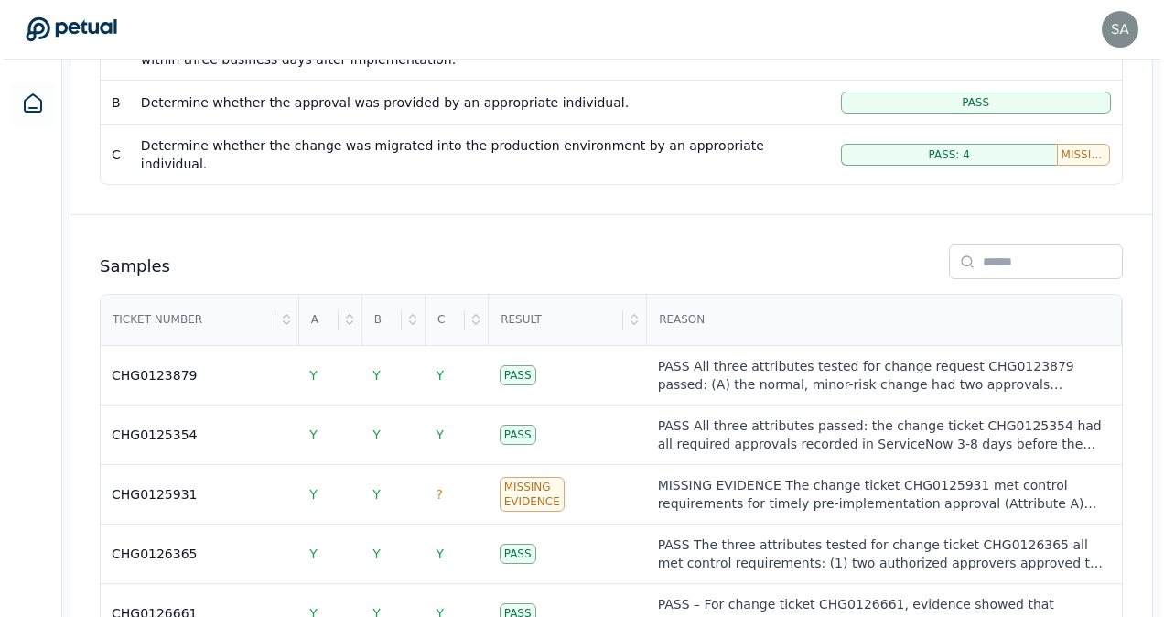
scroll to position [496, 0]
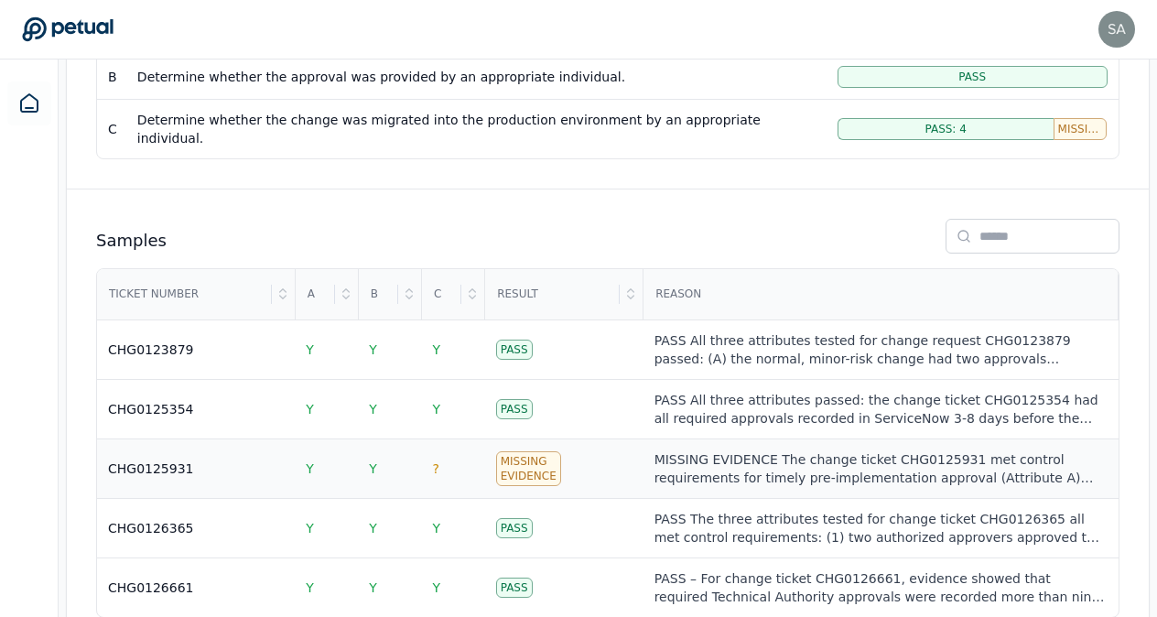
click at [532, 451] on div "Missing Evidence" at bounding box center [528, 468] width 65 height 35
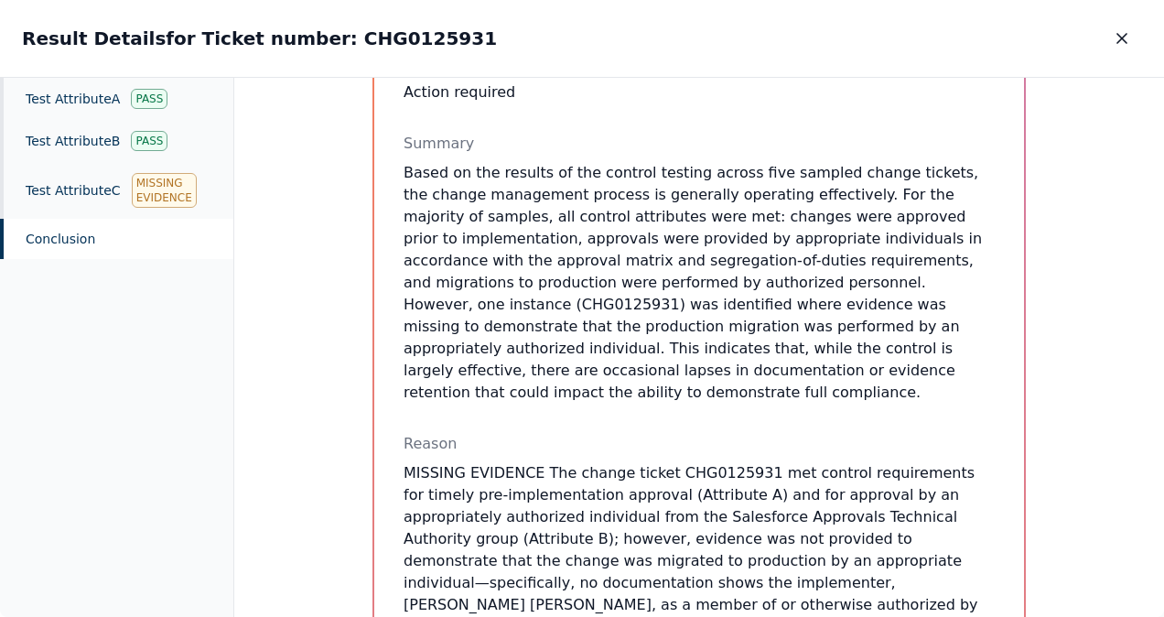
scroll to position [350, 0]
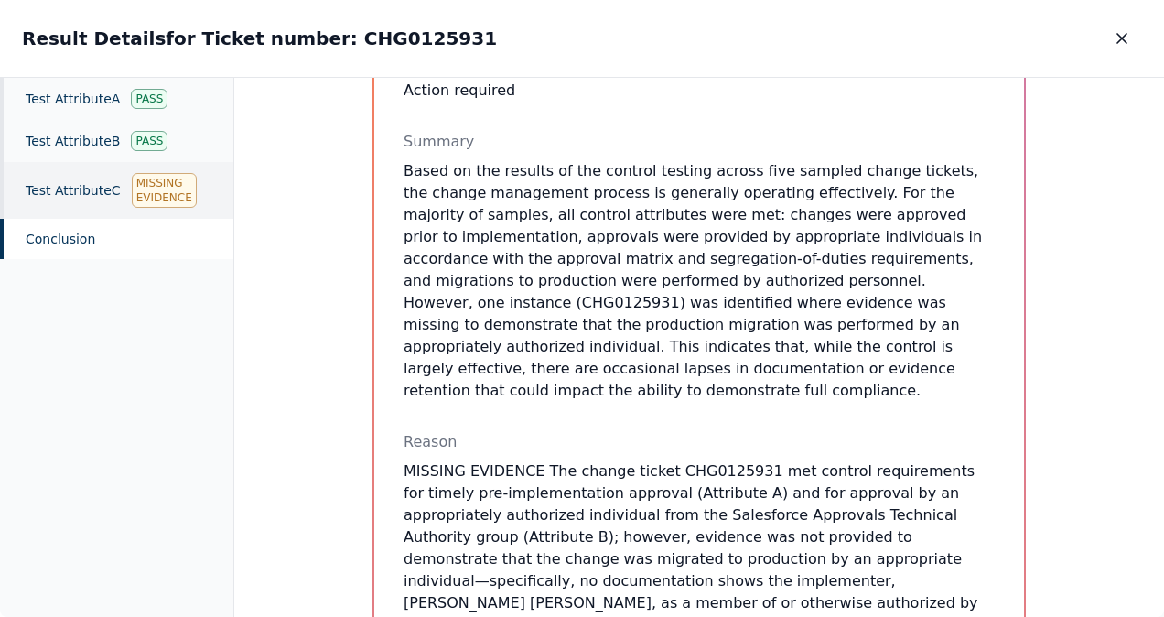
click at [153, 194] on div "Missing Evidence" at bounding box center [164, 190] width 65 height 35
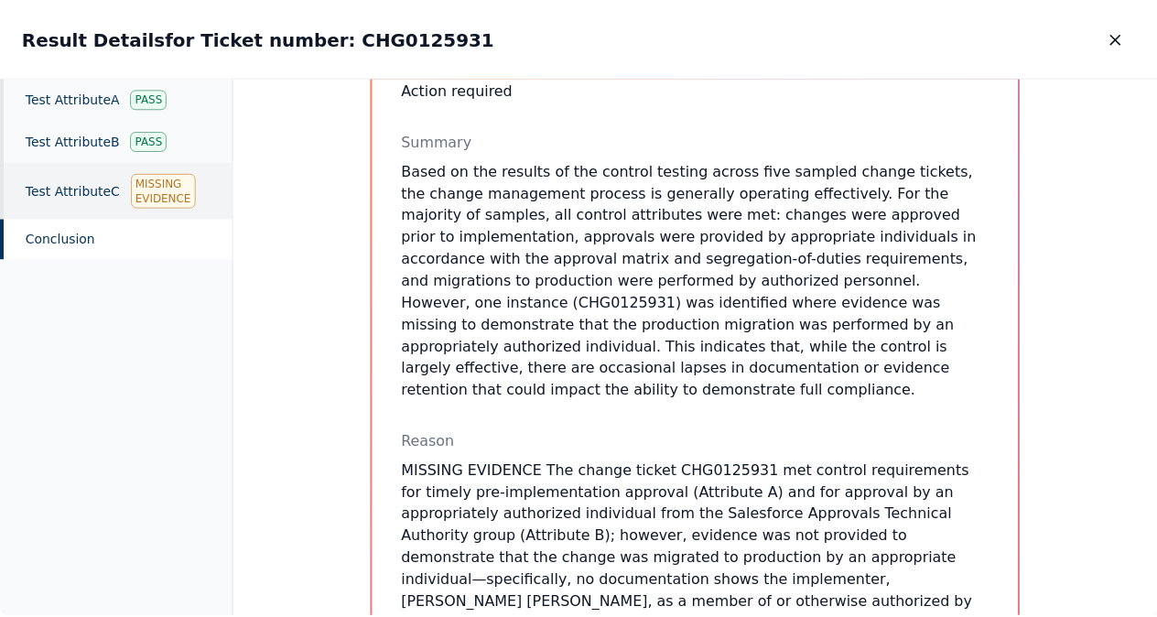
scroll to position [301, 0]
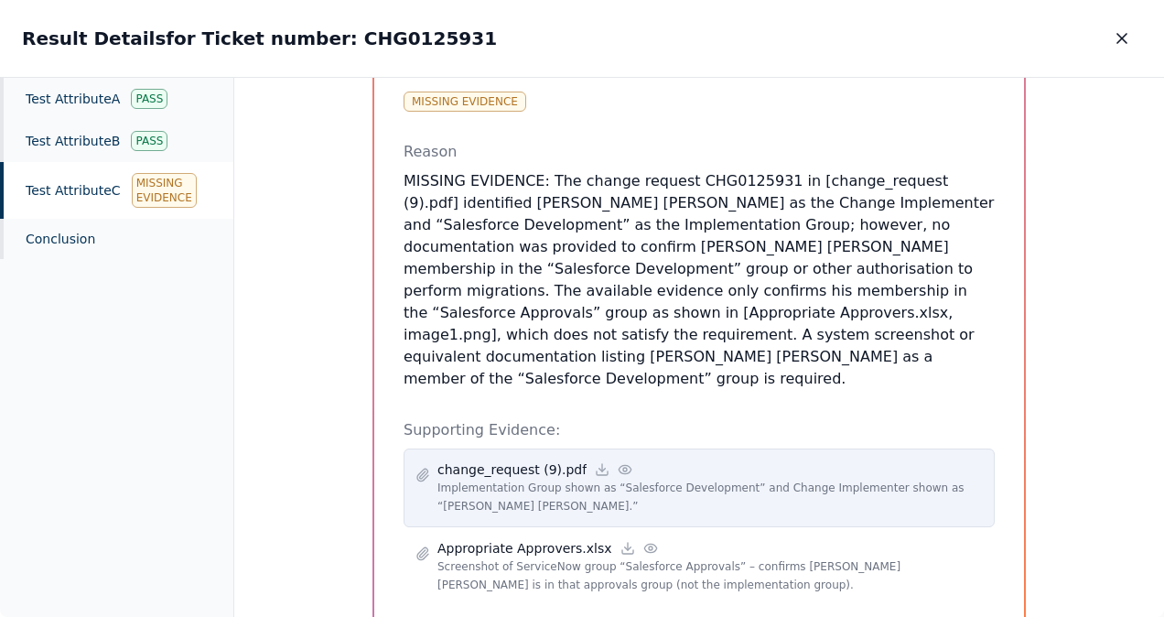
click at [502, 460] on p "change_request (9).pdf" at bounding box center [512, 469] width 149 height 18
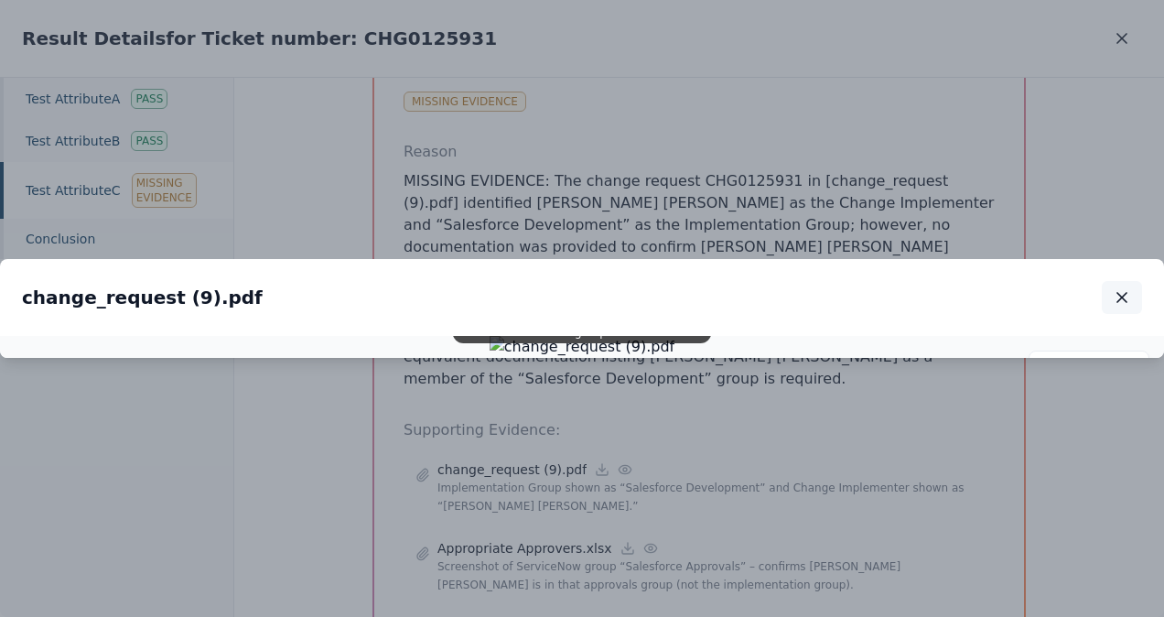
click at [1117, 288] on icon "button" at bounding box center [1122, 297] width 18 height 18
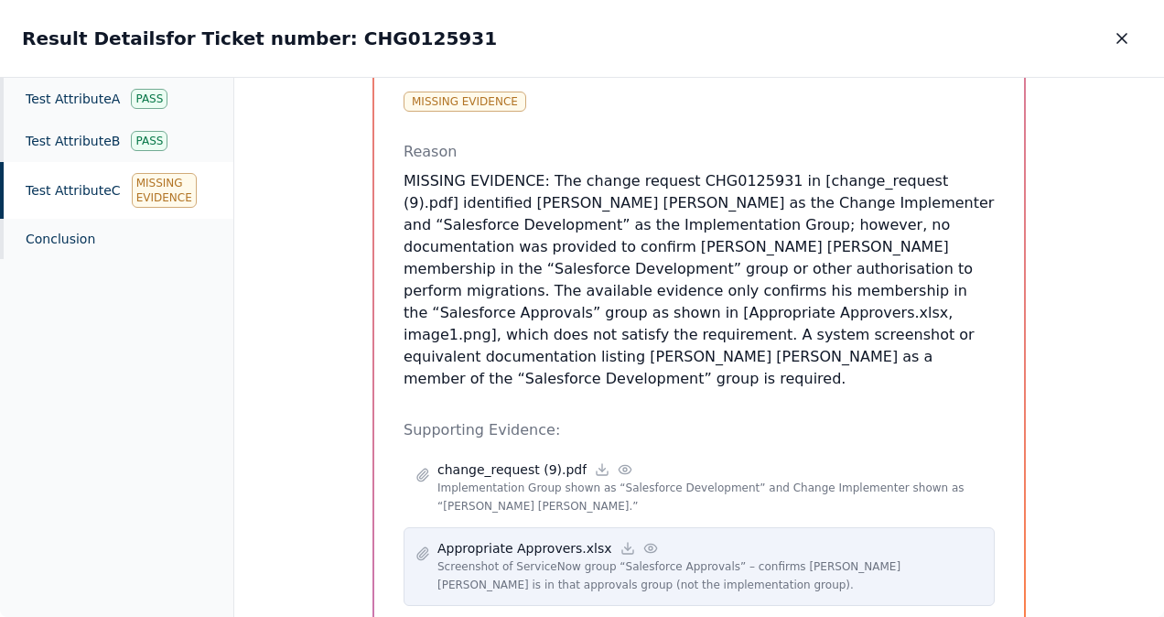
click at [500, 539] on p "Appropriate Approvers.xlsx" at bounding box center [525, 548] width 175 height 18
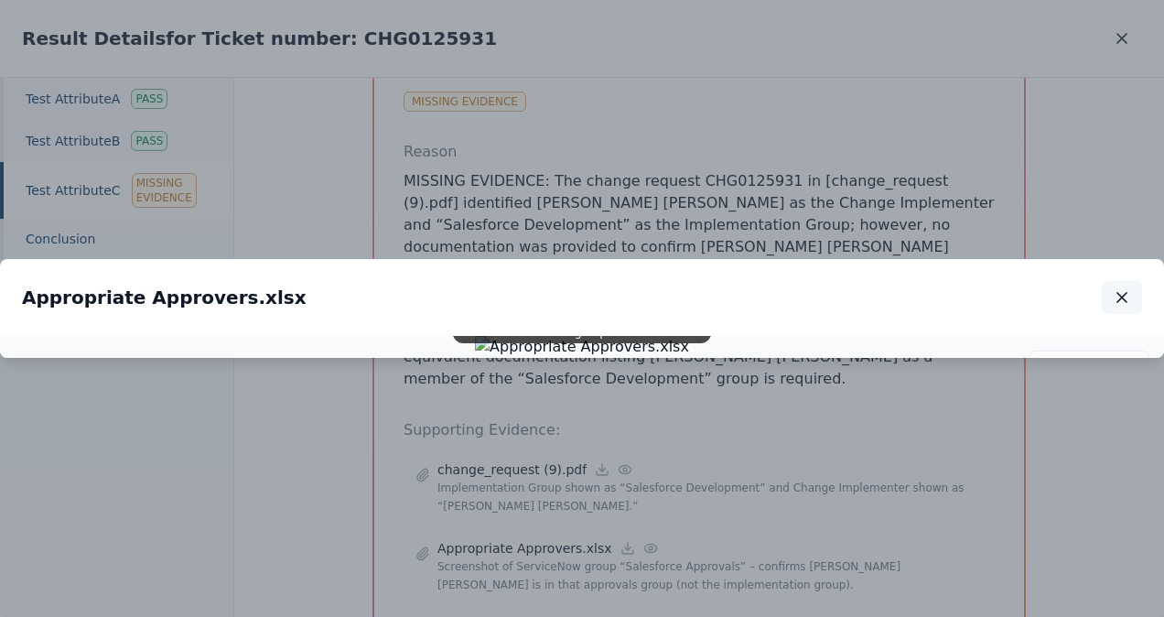
click at [1130, 288] on icon "button" at bounding box center [1122, 297] width 18 height 18
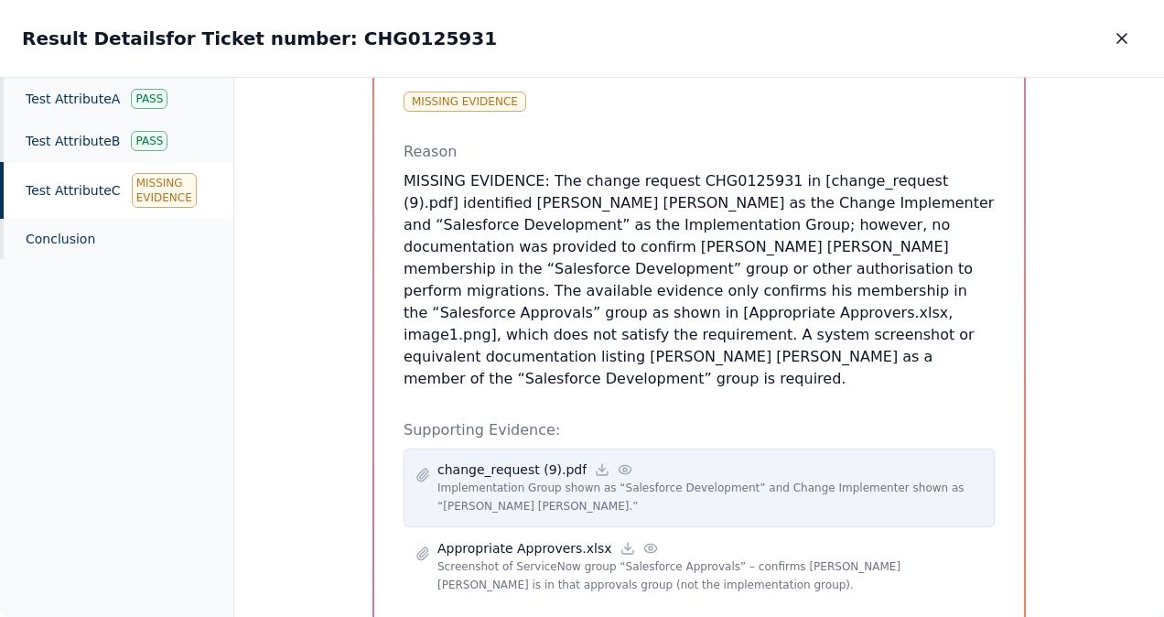
click at [530, 460] on p "change_request (9).pdf" at bounding box center [512, 469] width 149 height 18
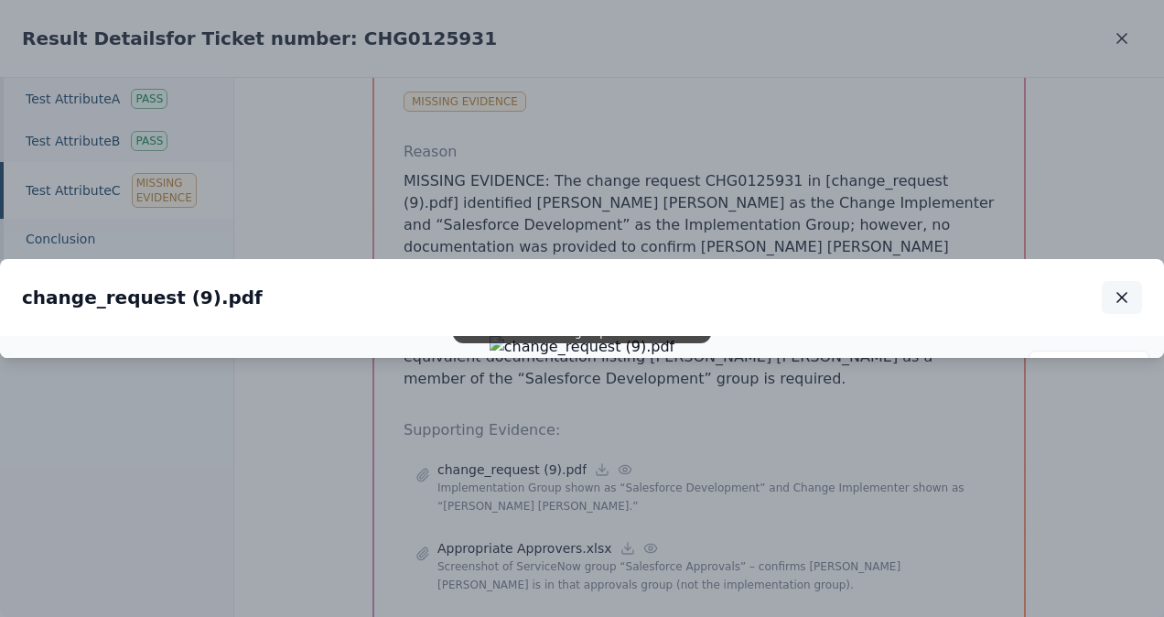
click at [1120, 293] on icon "button" at bounding box center [1122, 297] width 9 height 9
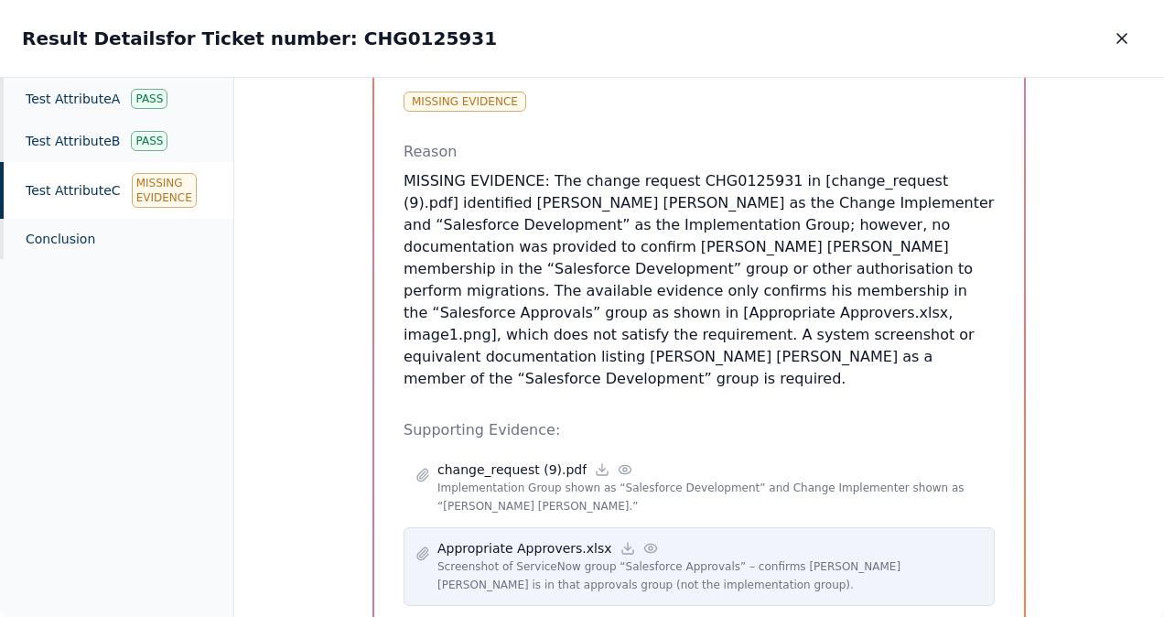
click at [558, 539] on p "Appropriate Approvers.xlsx" at bounding box center [525, 548] width 175 height 18
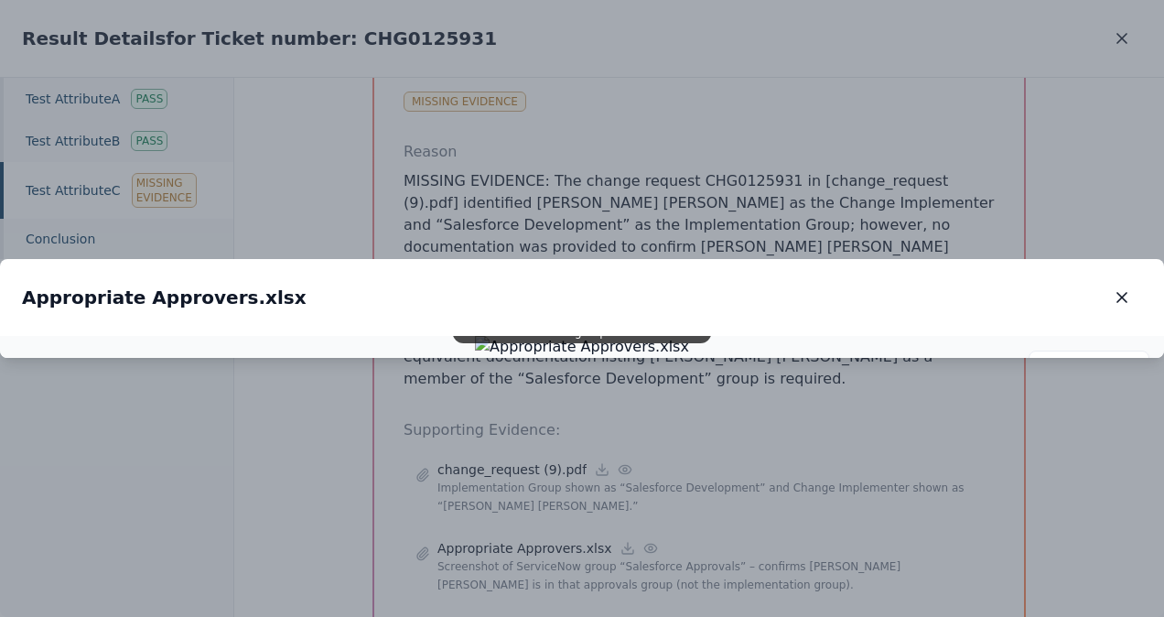
click at [475, 358] on img at bounding box center [582, 347] width 214 height 22
click at [1127, 281] on button "button" at bounding box center [1122, 297] width 40 height 33
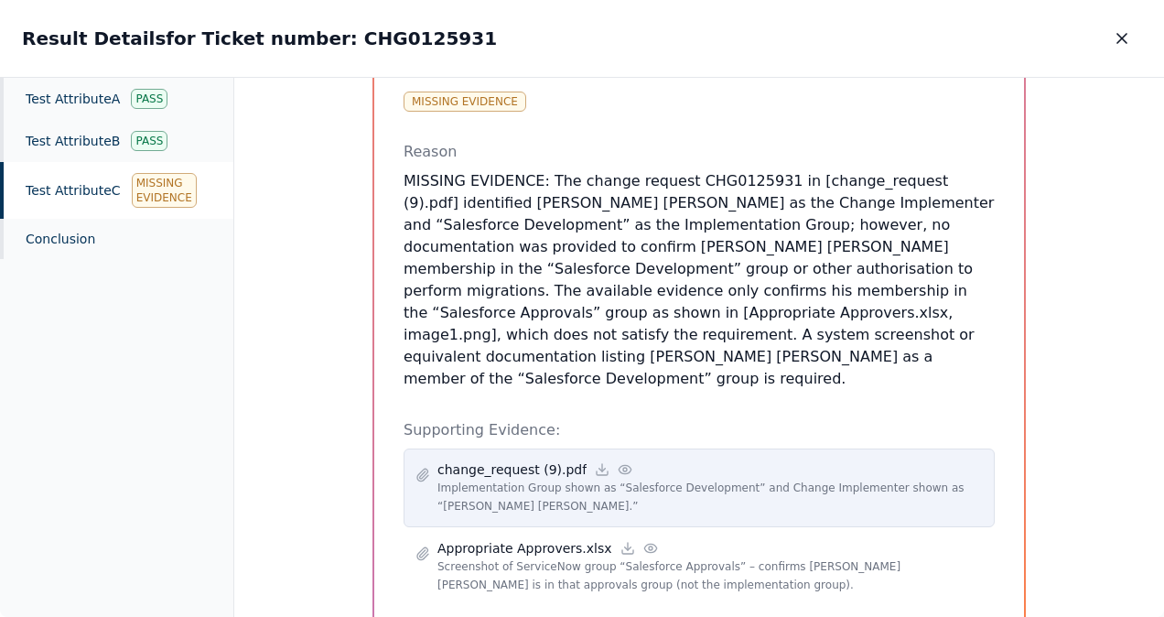
click at [533, 460] on p "change_request (9).pdf" at bounding box center [512, 469] width 149 height 18
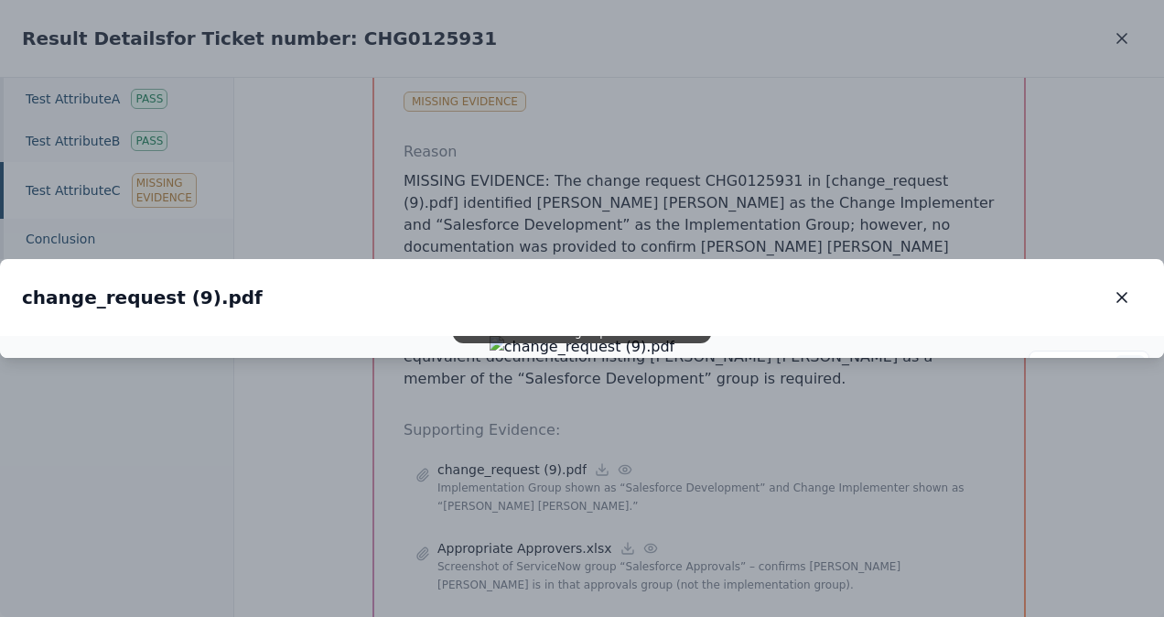
click at [1133, 362] on icon at bounding box center [1130, 369] width 15 height 15
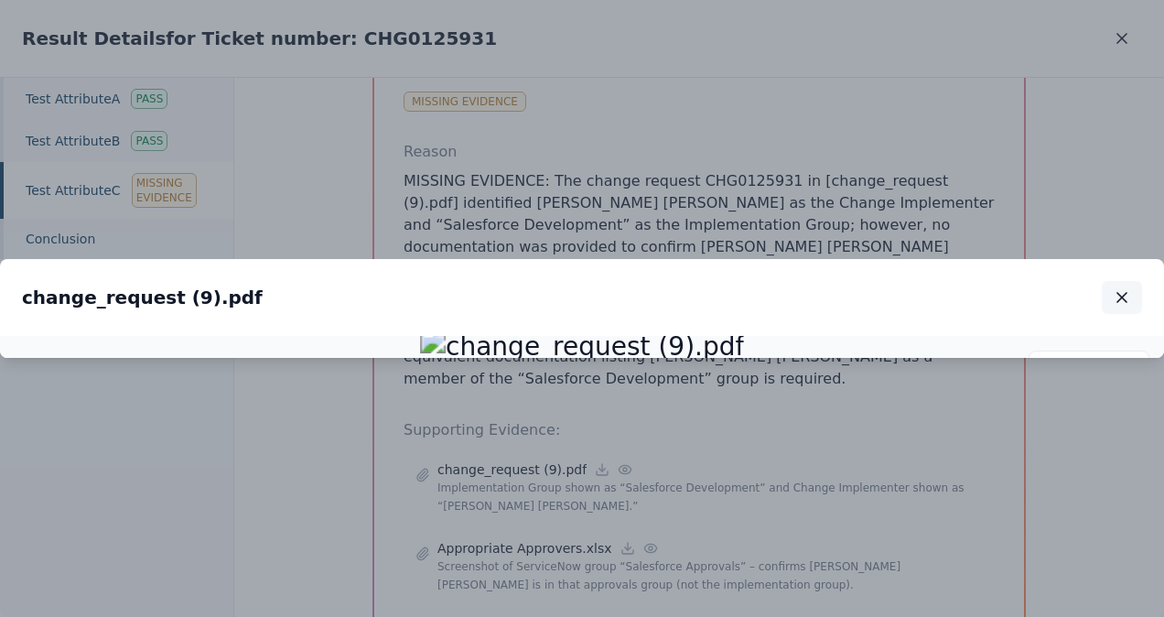
click at [1126, 293] on icon "button" at bounding box center [1122, 297] width 9 height 9
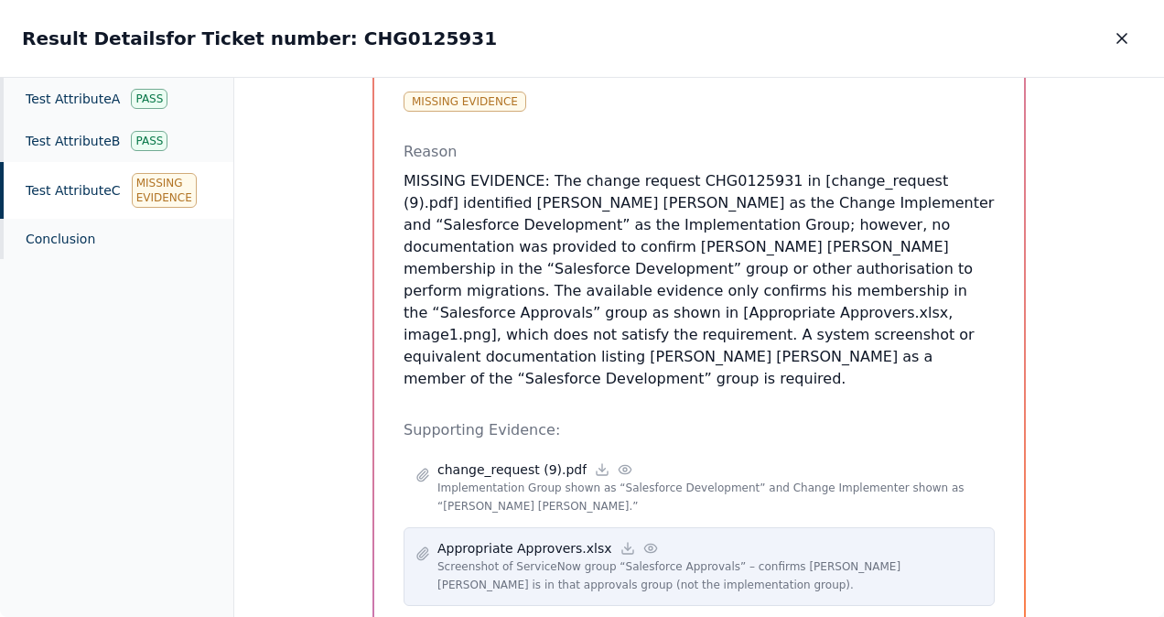
click at [524, 557] on p "Screenshot of ServiceNow group “Salesforce Approvals” – confirms [PERSON_NAME] …" at bounding box center [711, 575] width 546 height 37
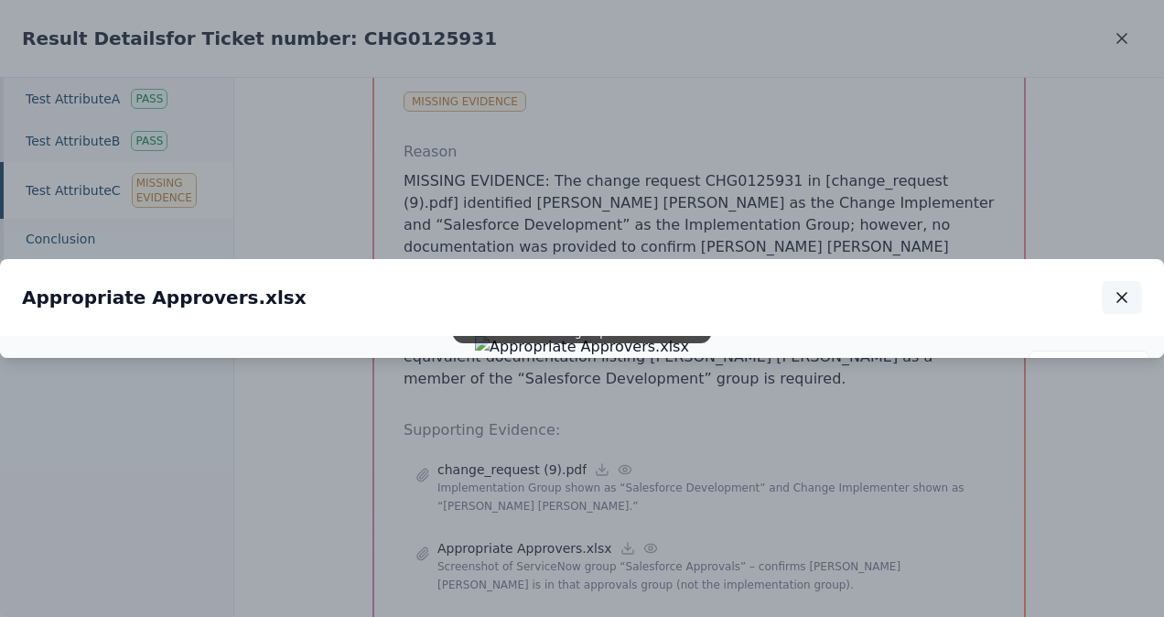
click at [1131, 281] on button "button" at bounding box center [1122, 297] width 40 height 33
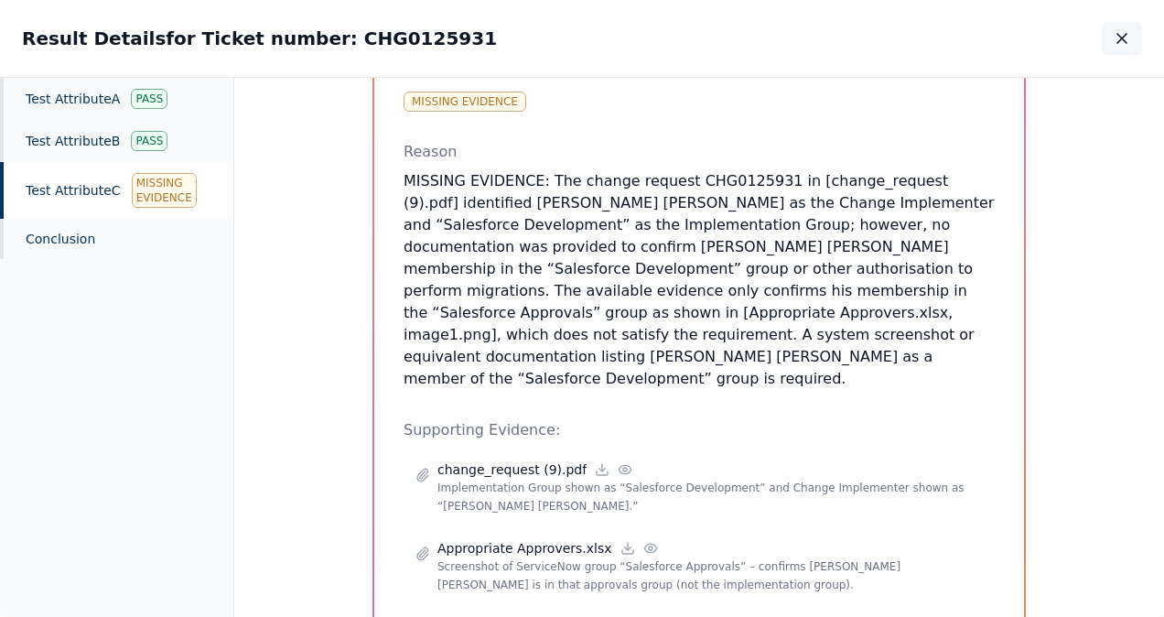
click at [1128, 40] on icon "button" at bounding box center [1122, 38] width 18 height 18
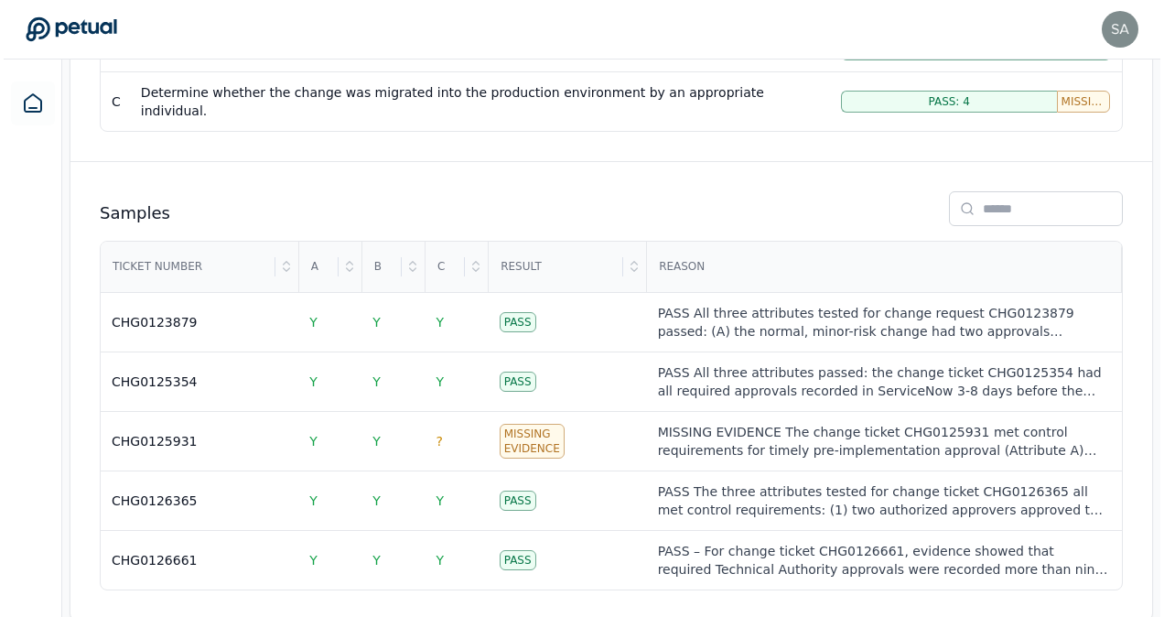
scroll to position [536, 0]
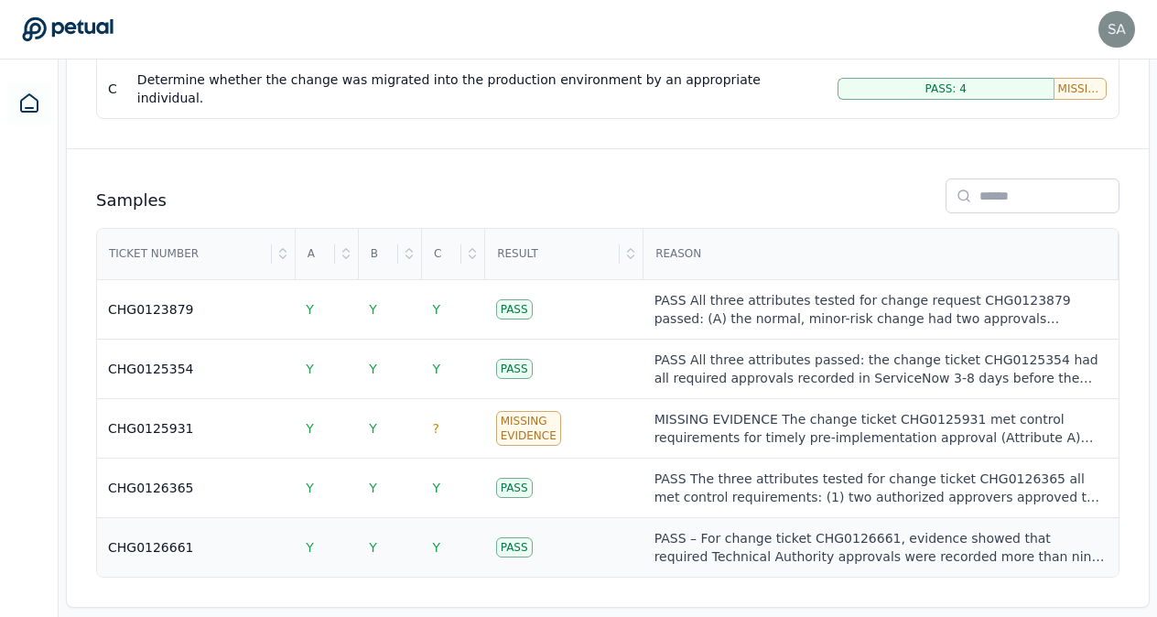
click at [511, 537] on div "Pass" at bounding box center [514, 547] width 37 height 20
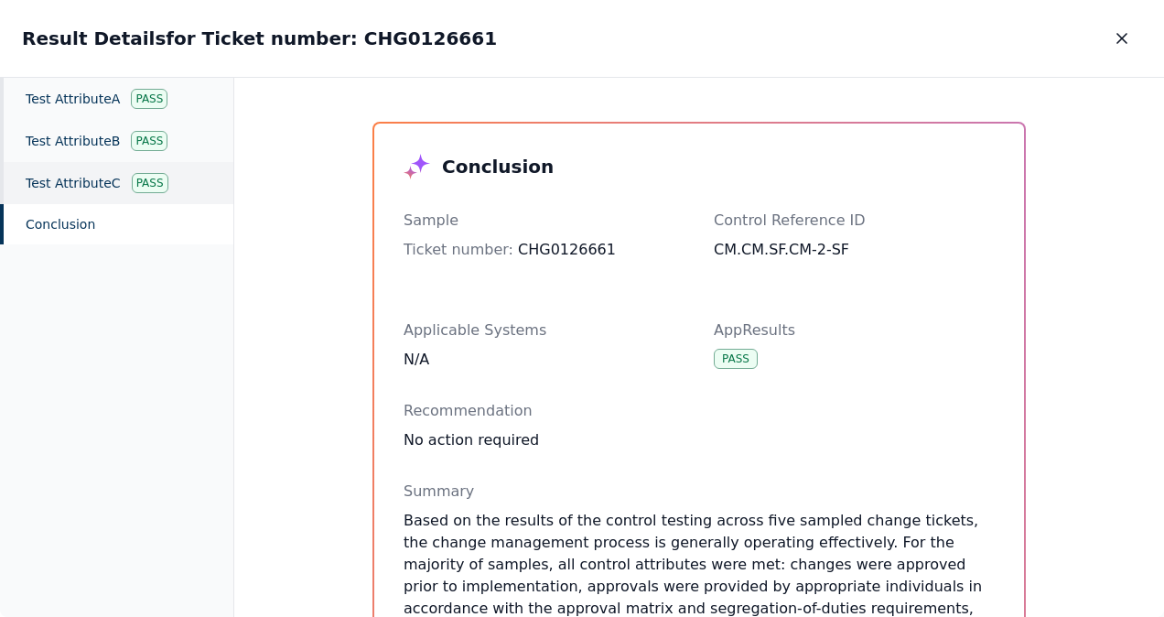
click at [147, 184] on div "Pass" at bounding box center [150, 183] width 37 height 20
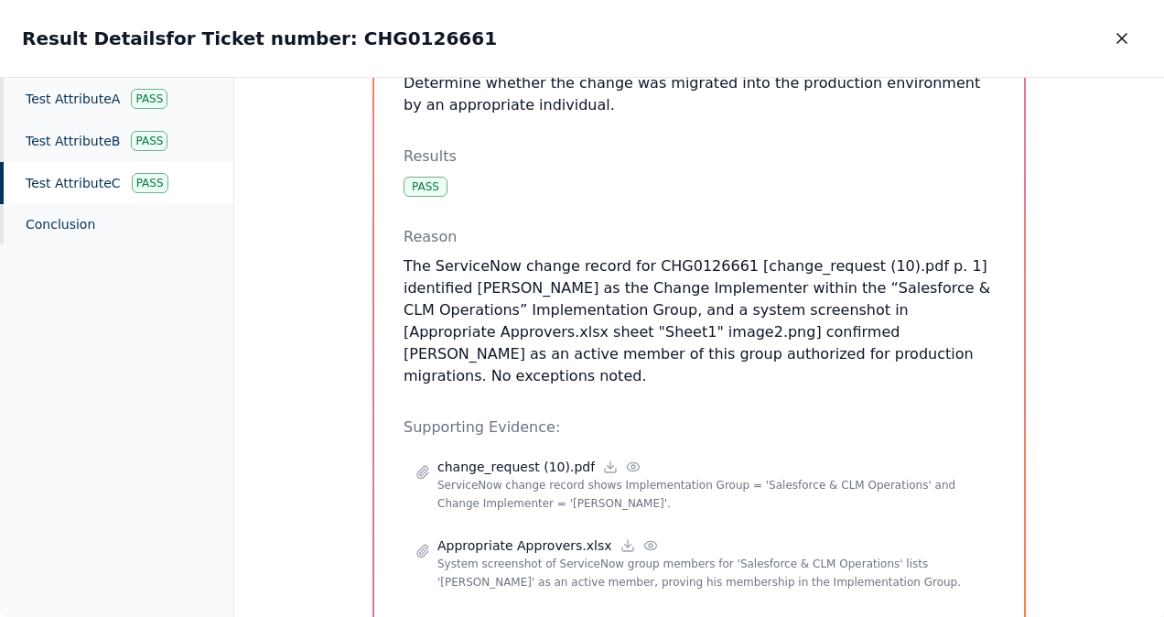
scroll to position [235, 0]
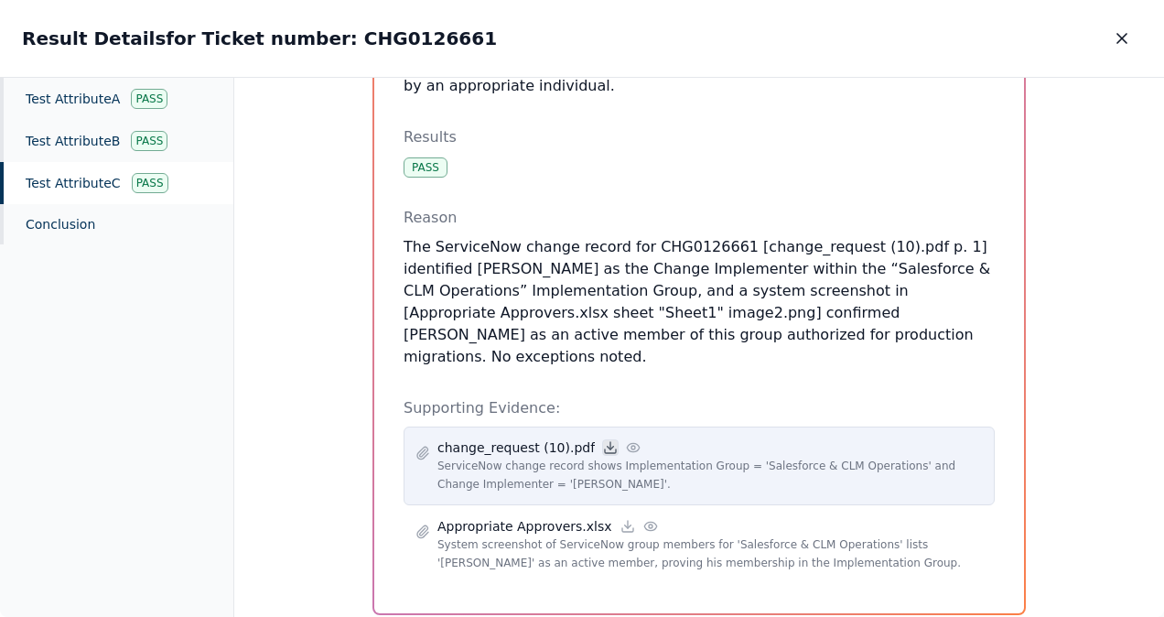
click at [603, 440] on icon at bounding box center [610, 447] width 15 height 15
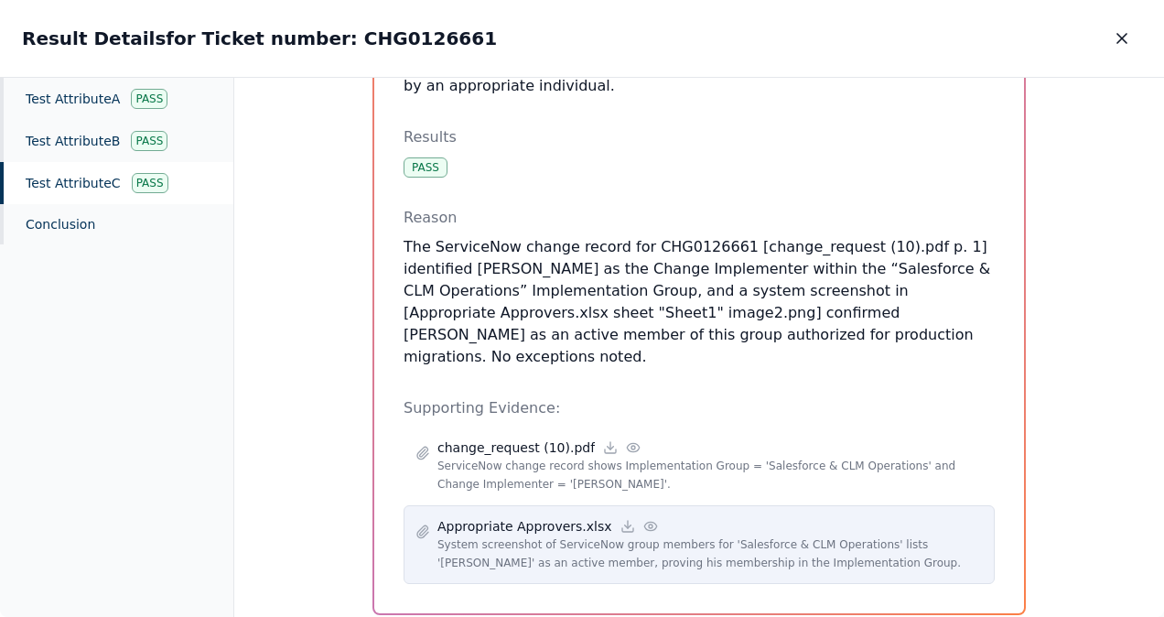
click at [536, 517] on p "Appropriate Approvers.xlsx" at bounding box center [525, 526] width 175 height 18
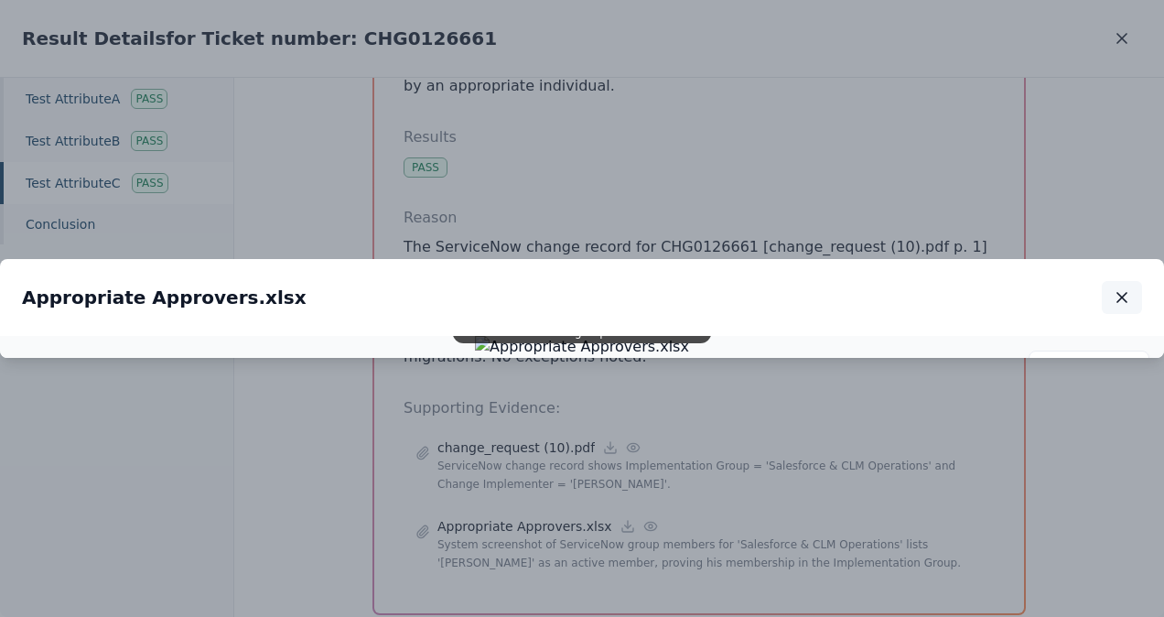
click at [1124, 288] on icon "button" at bounding box center [1122, 297] width 18 height 18
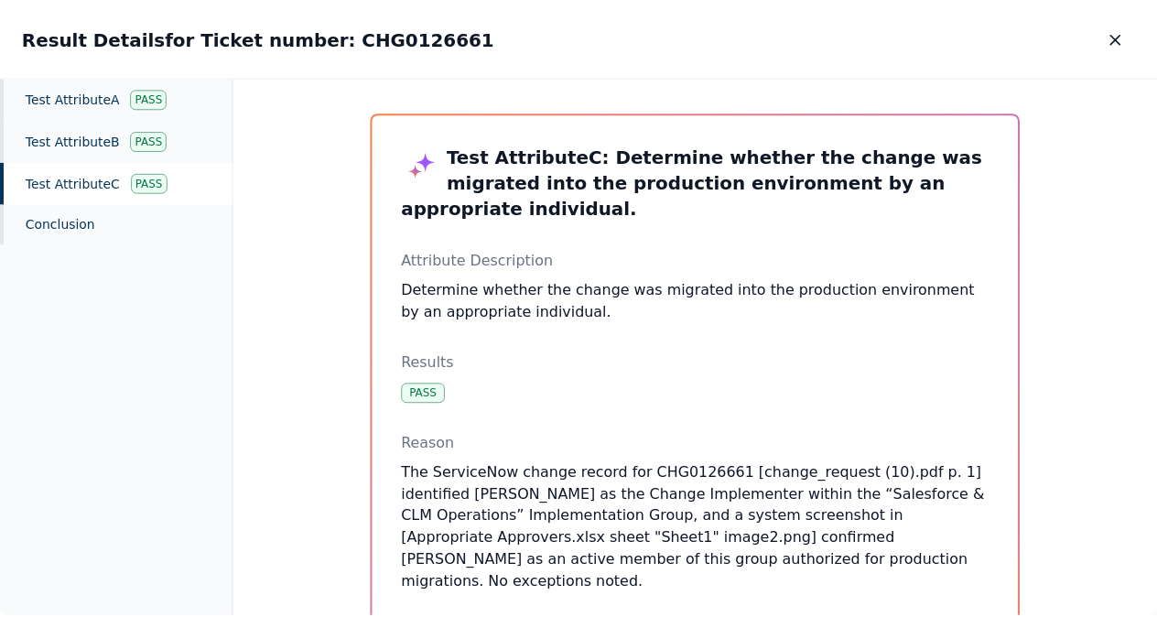
scroll to position [0, 0]
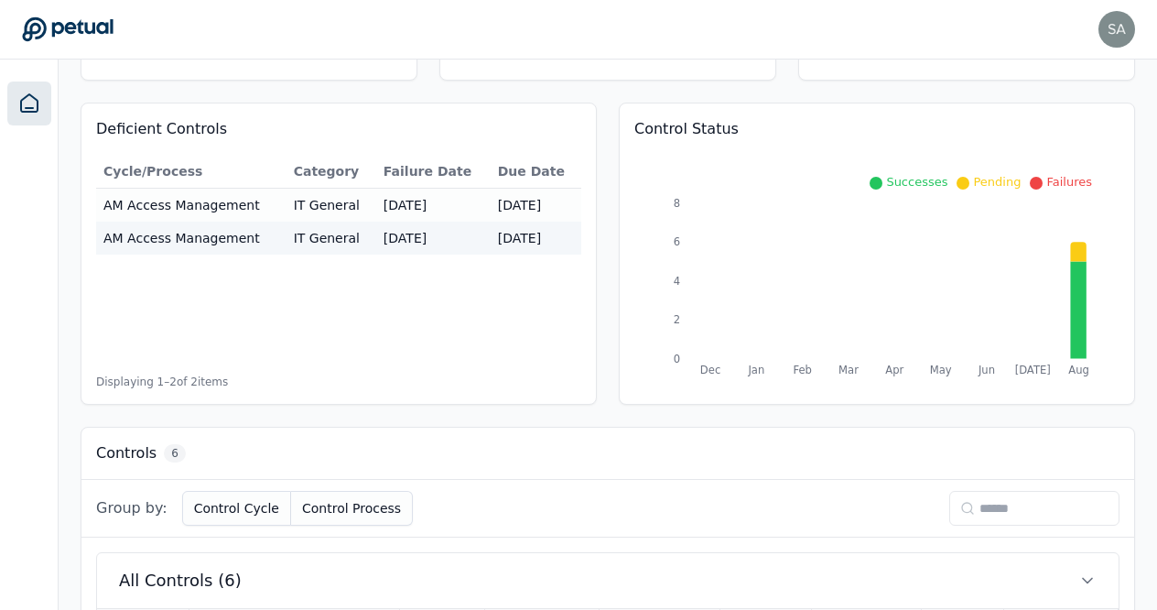
scroll to position [135, 0]
